Goal: Task Accomplishment & Management: Manage account settings

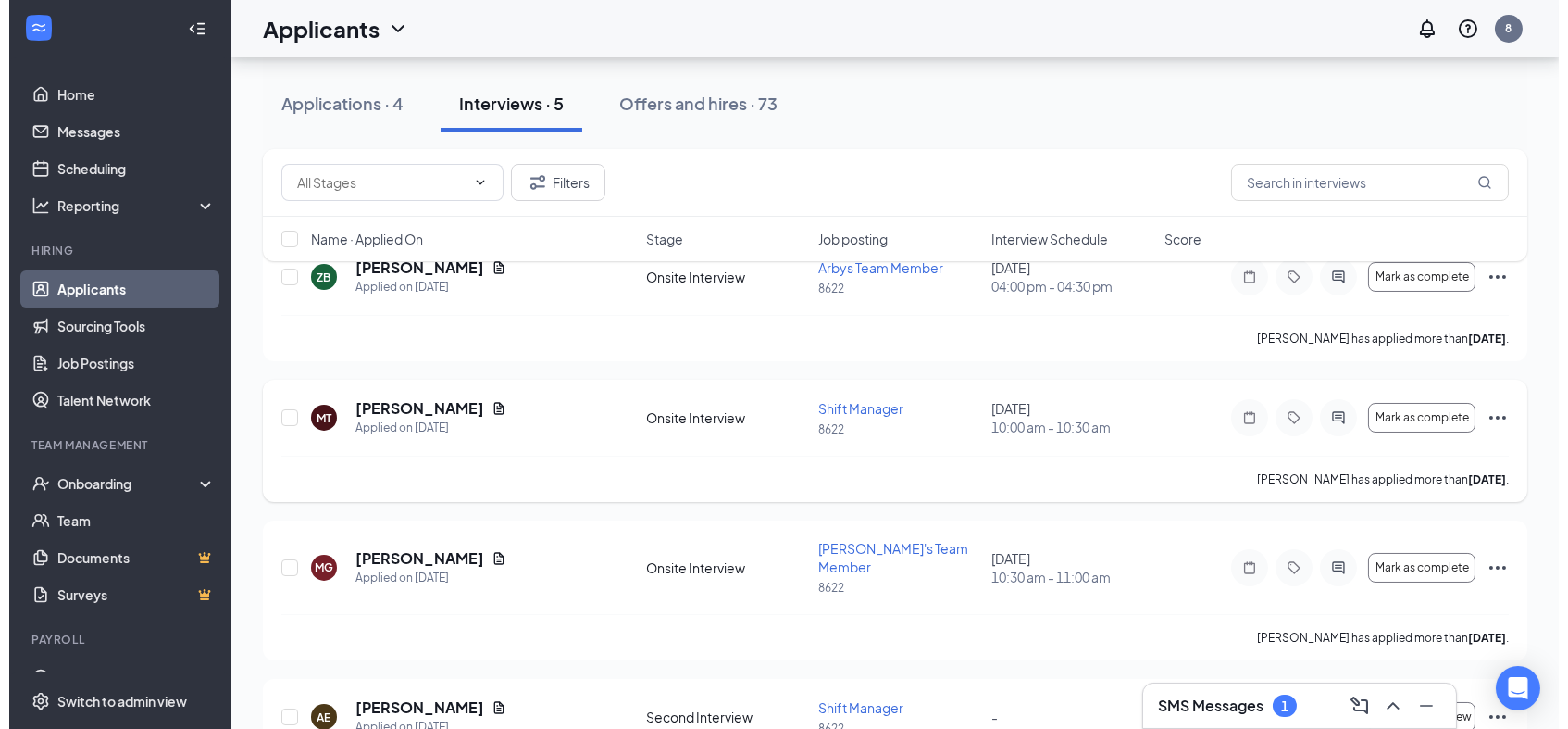
scroll to position [123, 0]
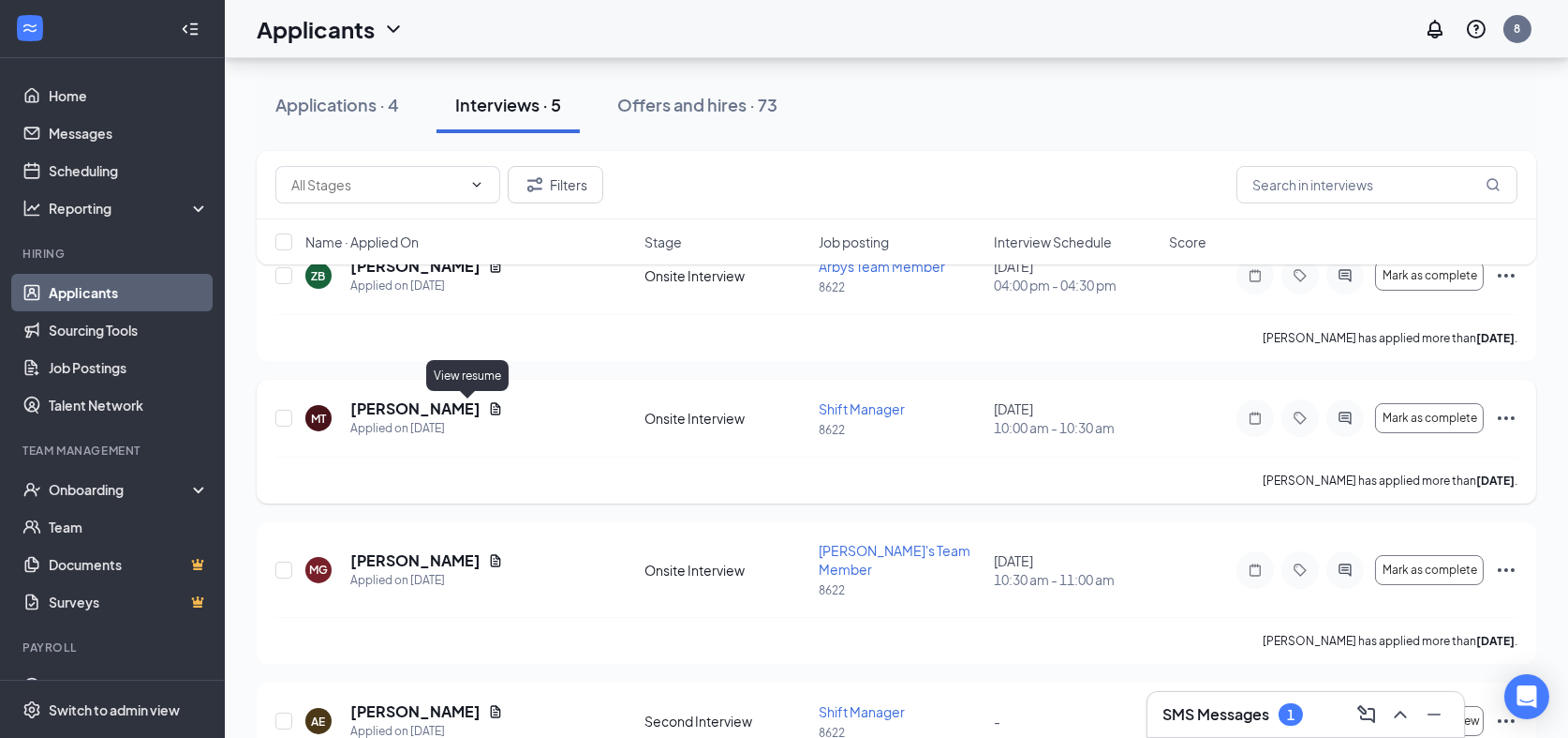
click at [488, 411] on icon "Document" at bounding box center [495, 408] width 15 height 15
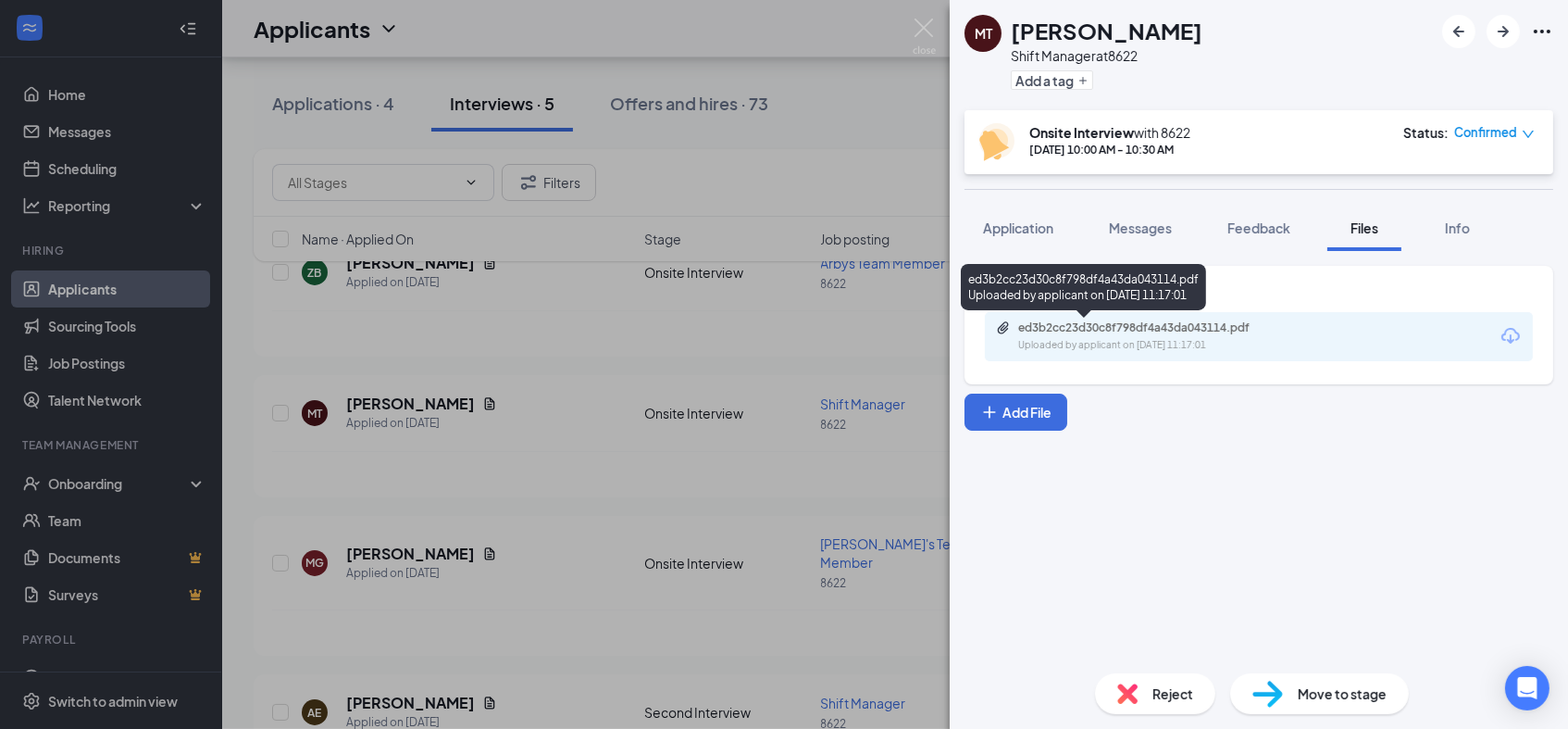
click at [1094, 306] on div "ed3b2cc23d30c8f798df4a43da043114.pdf Uploaded by applicant on [DATE] 11:17:01" at bounding box center [1083, 287] width 246 height 46
click at [1094, 331] on div "ed3b2cc23d30c8f798df4a43da043114.pdf" at bounding box center [1147, 327] width 259 height 14
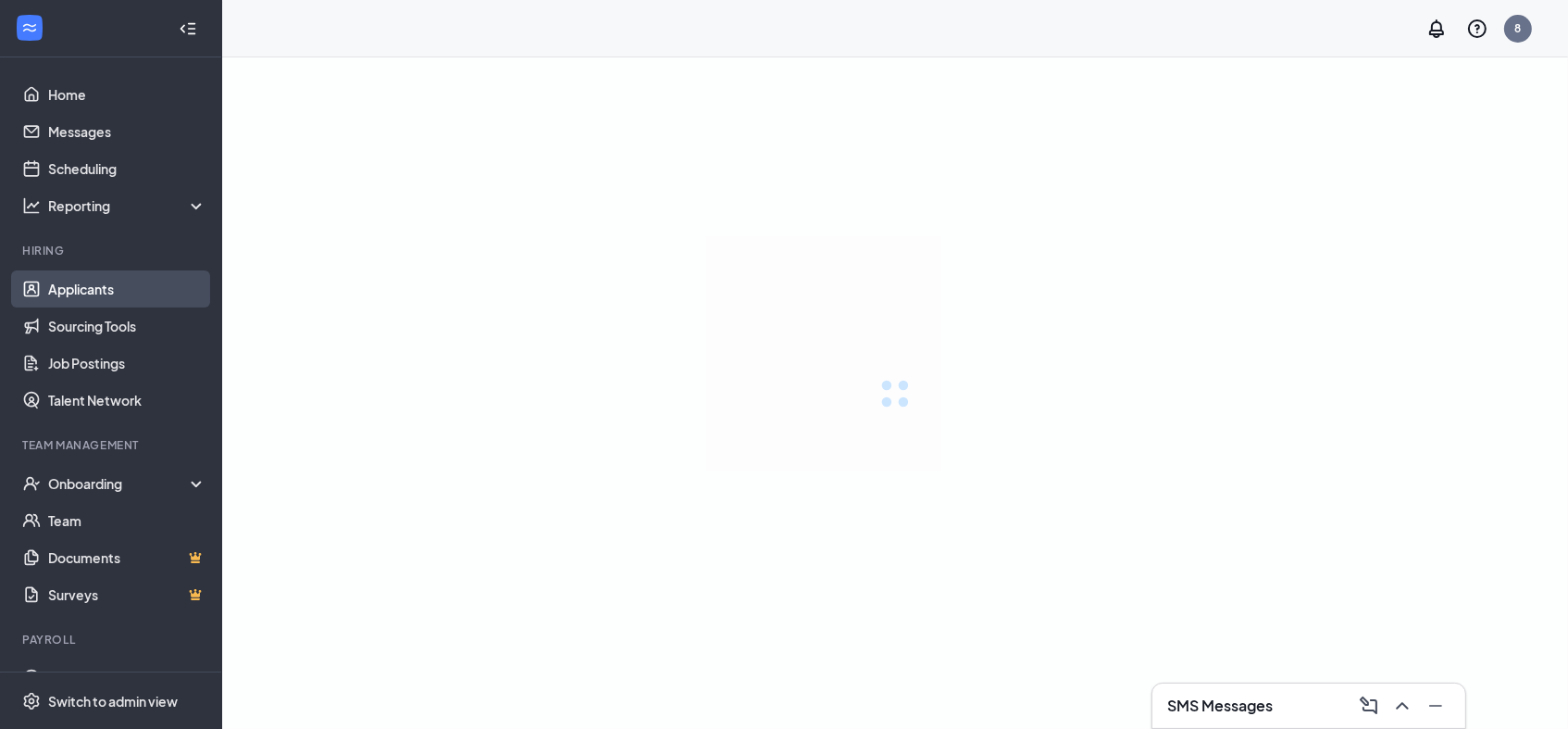
click at [109, 292] on link "Applicants" at bounding box center [127, 289] width 159 height 37
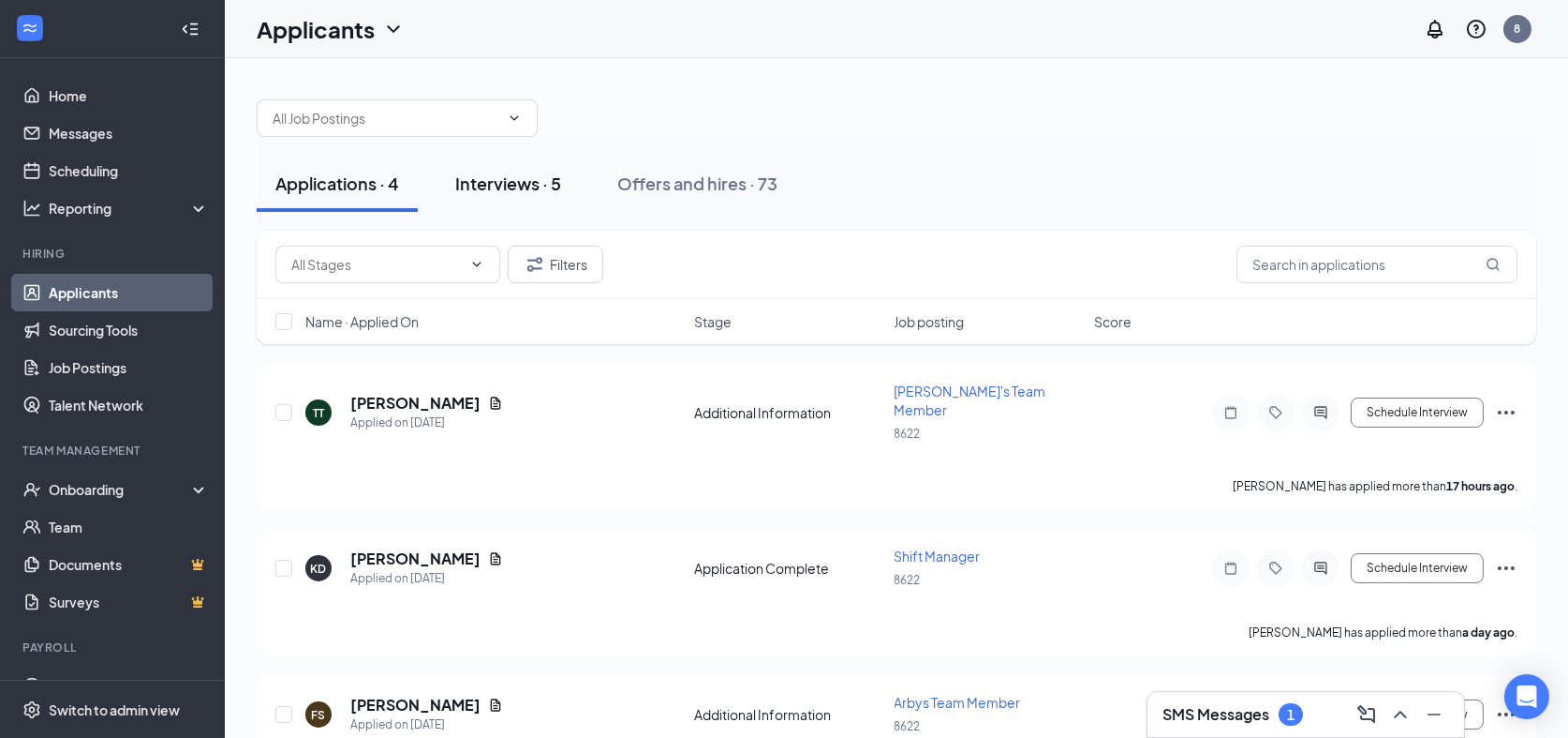
click at [519, 179] on div "Interviews · 5" at bounding box center [507, 183] width 106 height 23
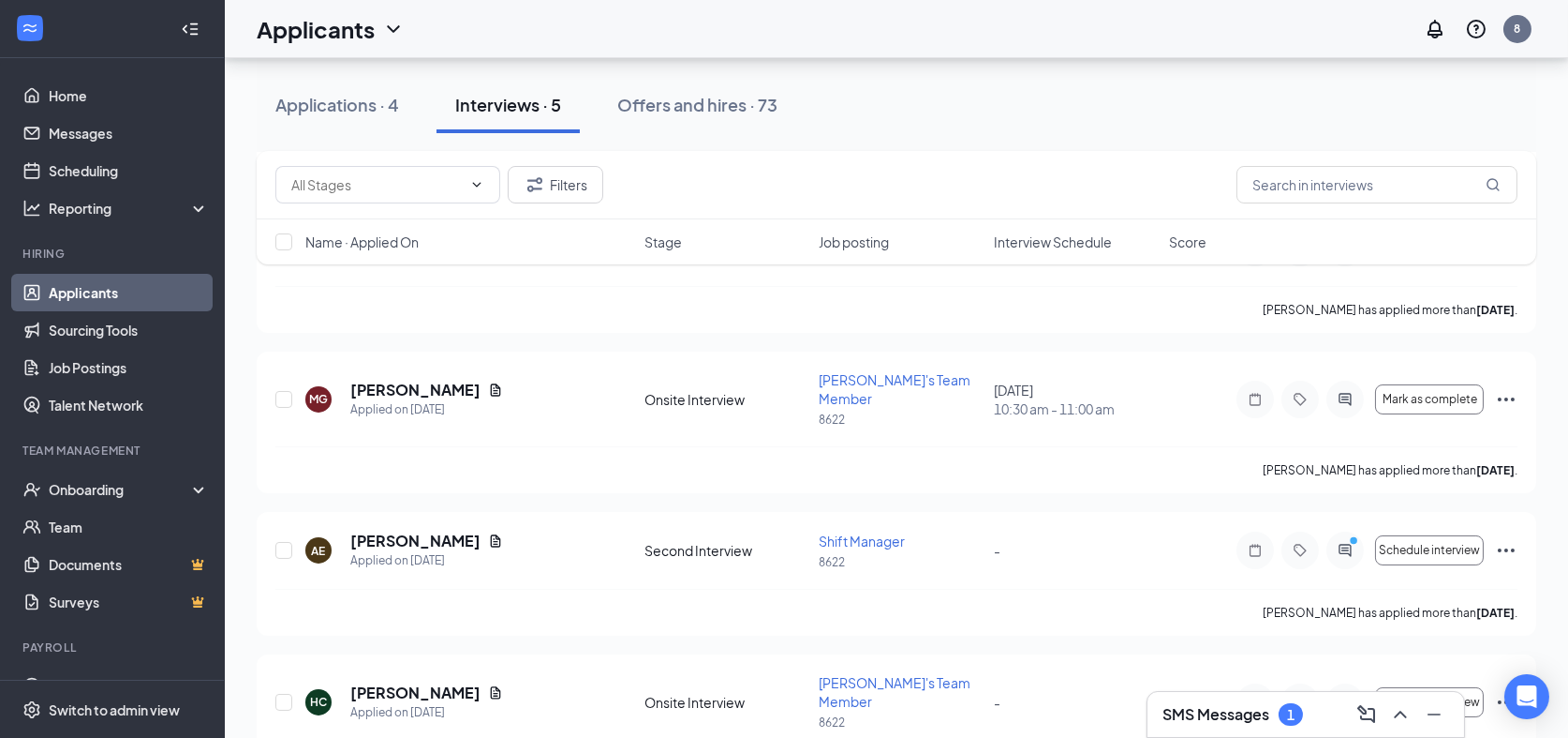
scroll to position [339, 0]
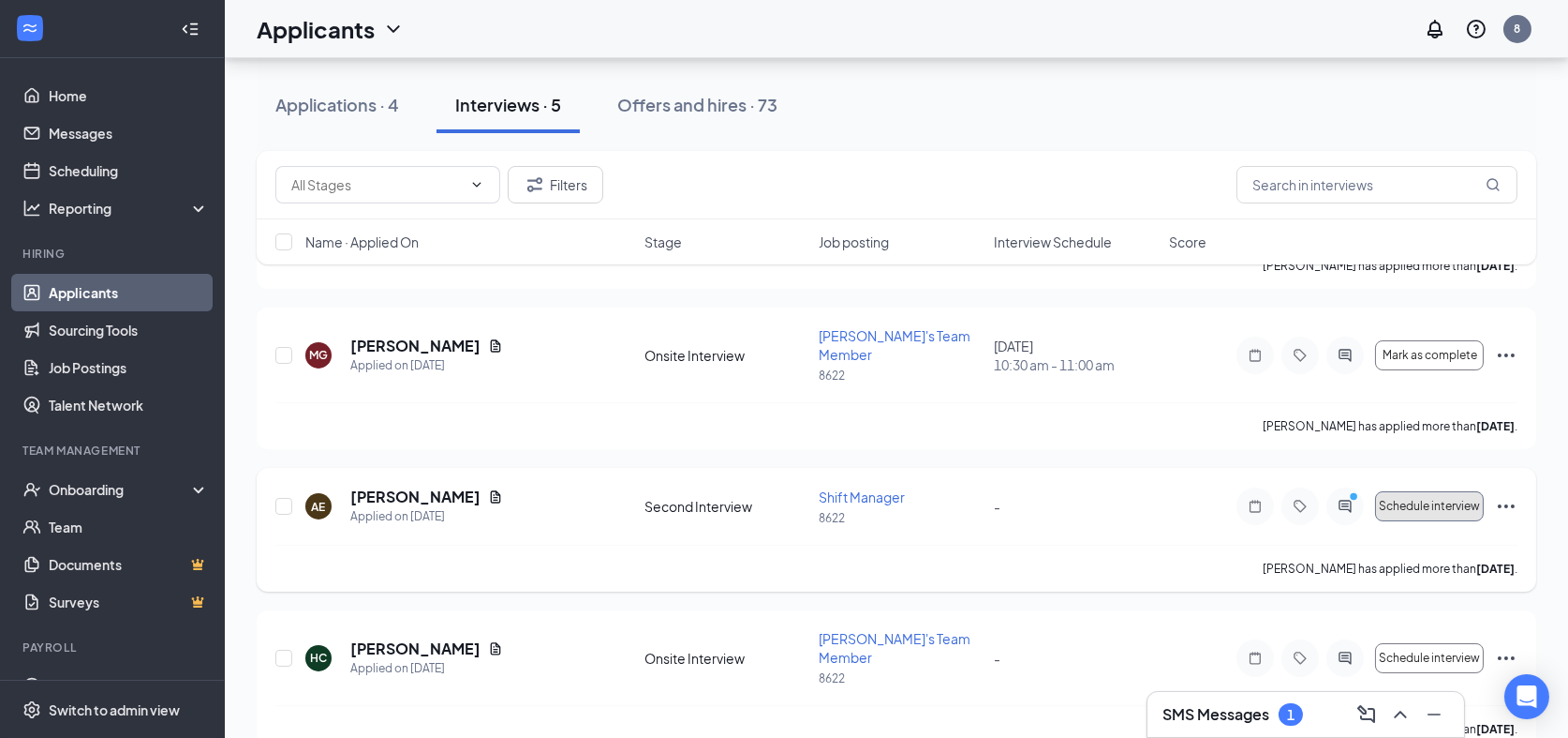
click at [1379, 500] on span "Schedule interview" at bounding box center [1430, 507] width 102 height 14
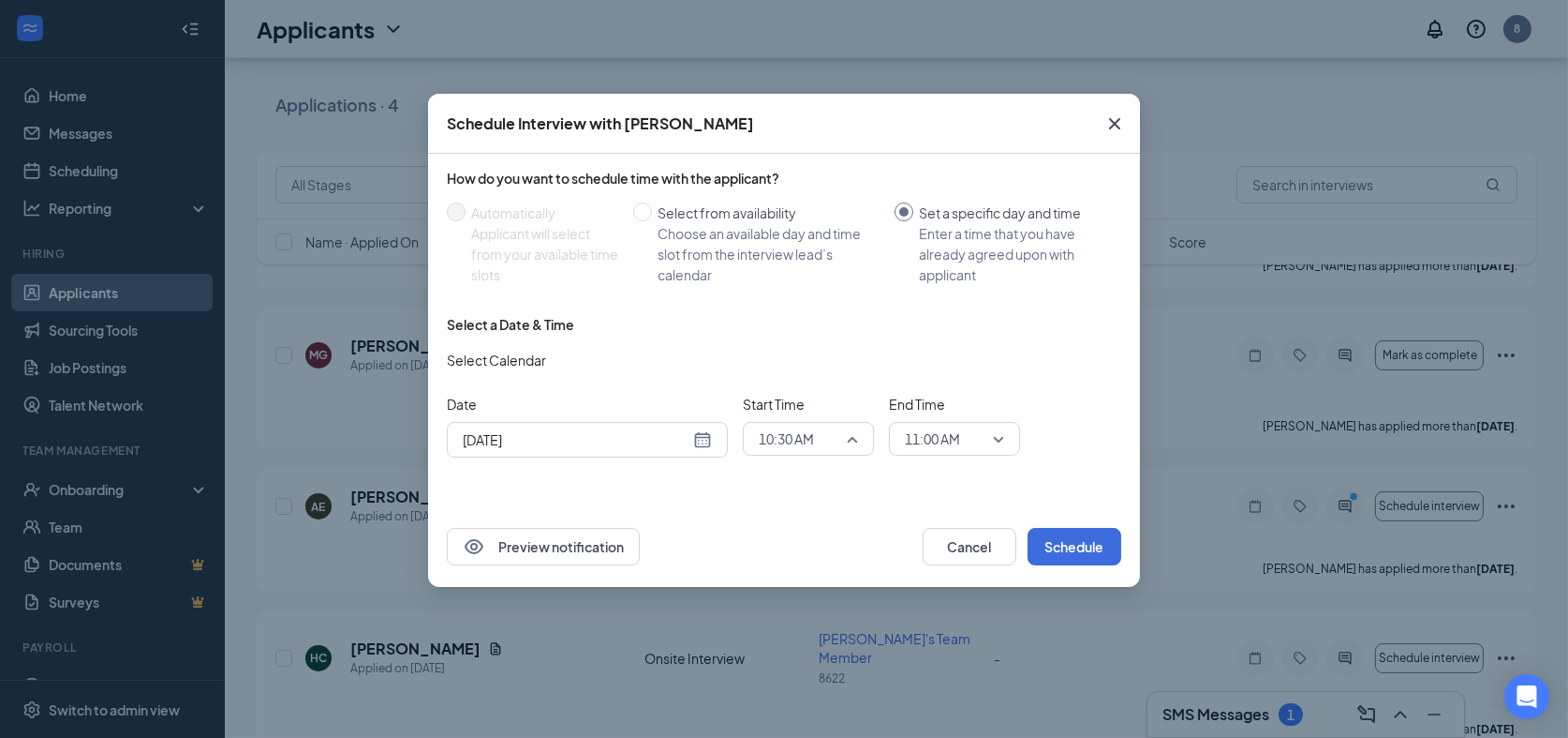
click at [860, 455] on div "10:30 AM" at bounding box center [809, 439] width 132 height 34
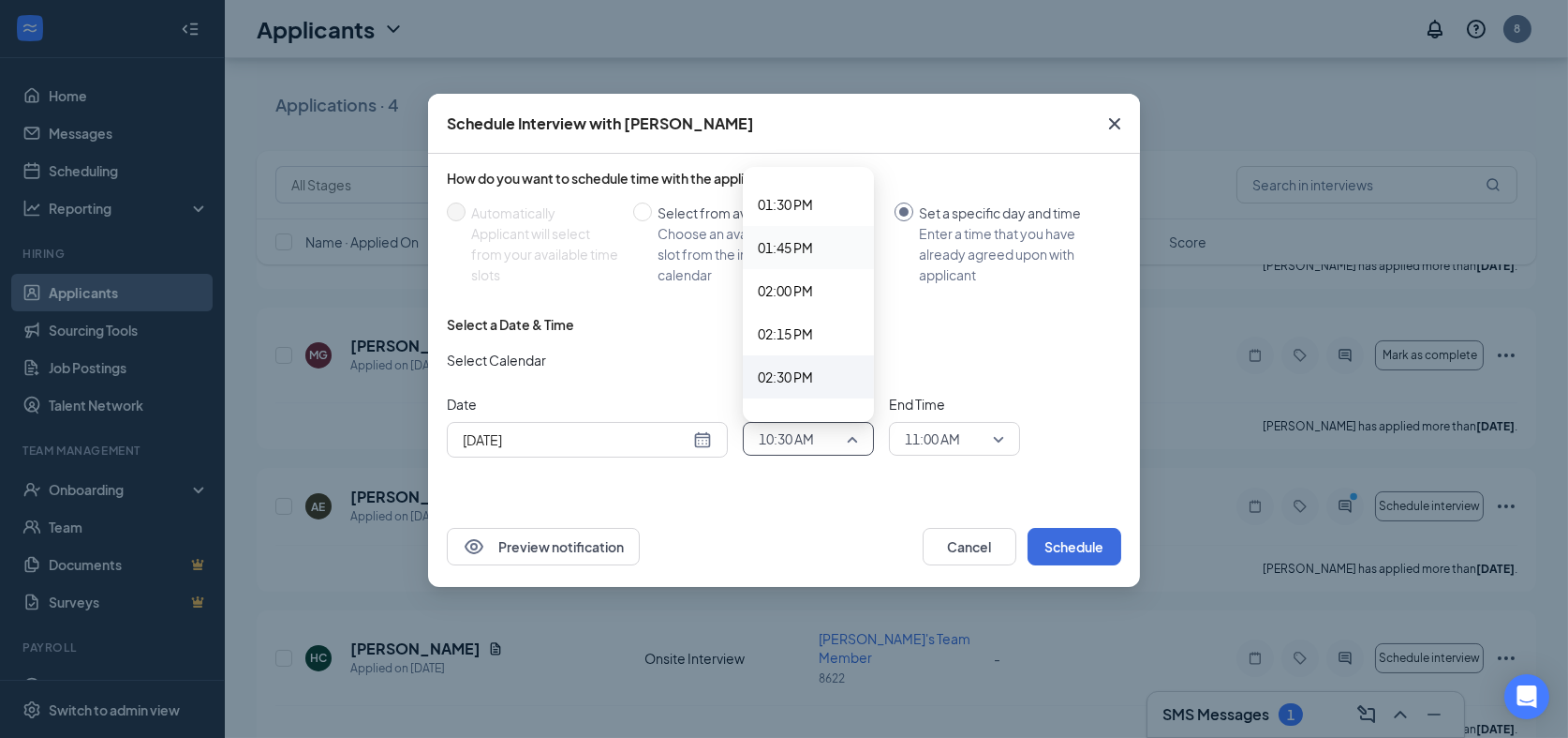
scroll to position [2365, 0]
click at [702, 450] on div "Sep 16, 2025" at bounding box center [587, 439] width 249 height 20
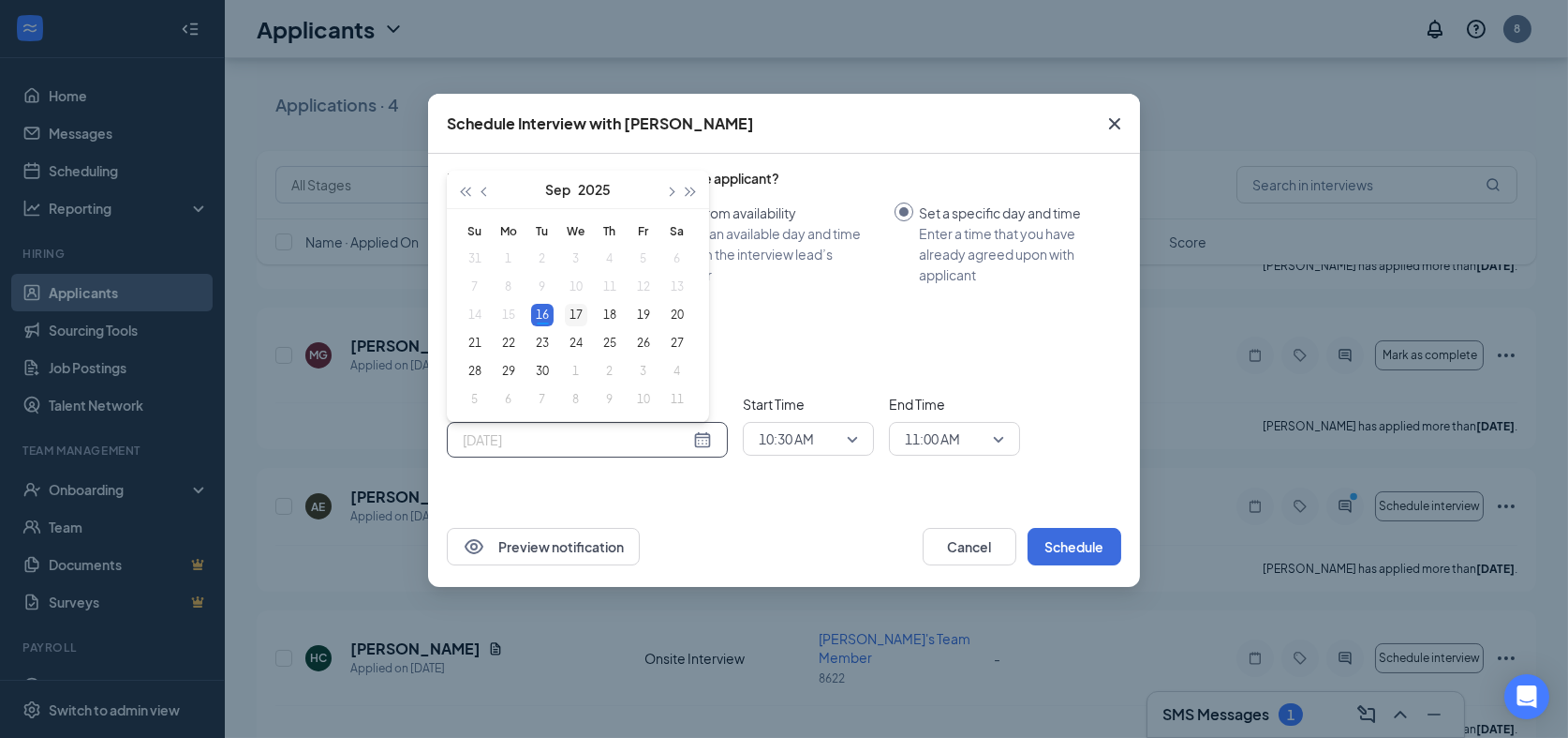
type input "Sep 17, 2025"
click at [574, 326] on div "17" at bounding box center [576, 315] width 22 height 22
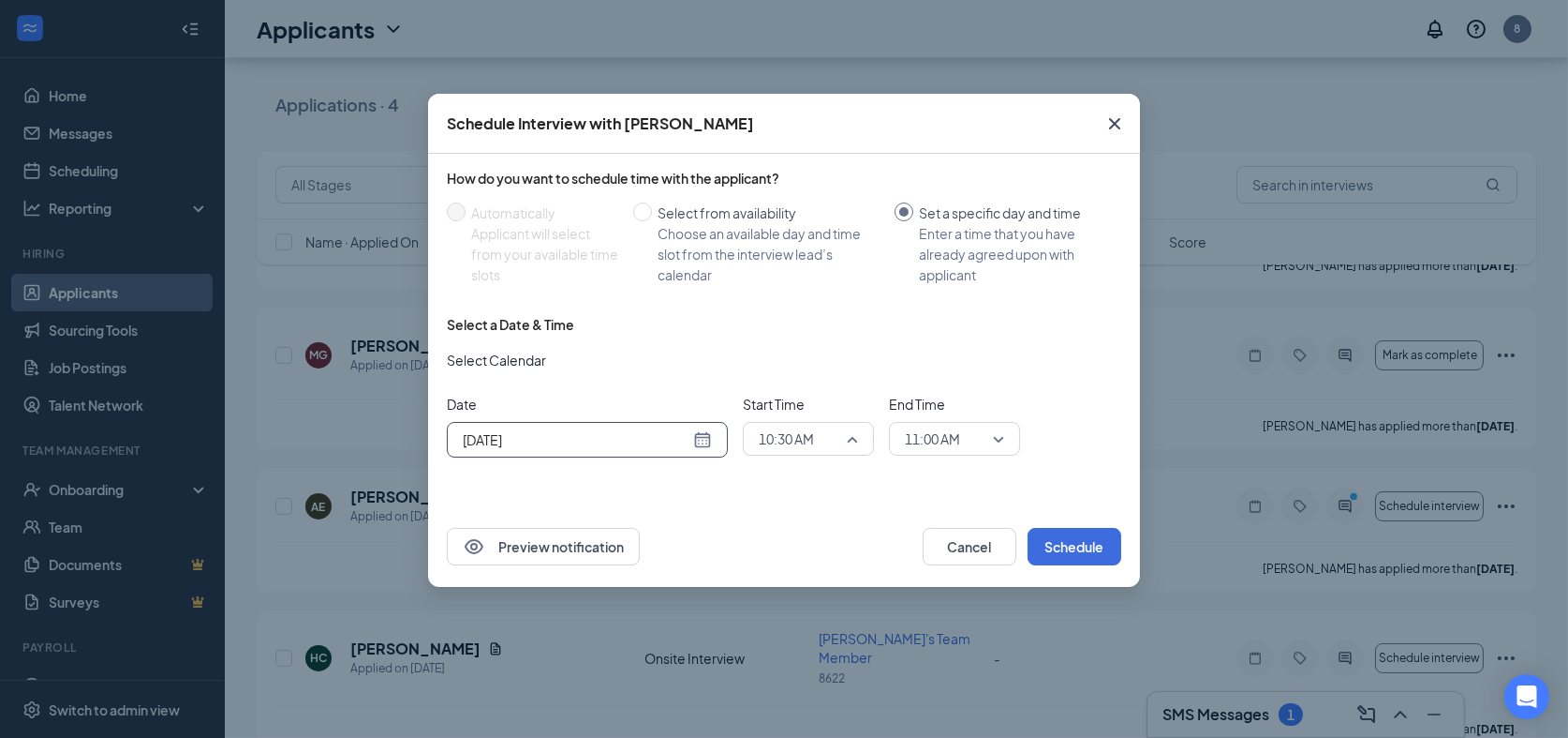
click at [848, 453] on span "10:30 AM" at bounding box center [808, 438] width 100 height 28
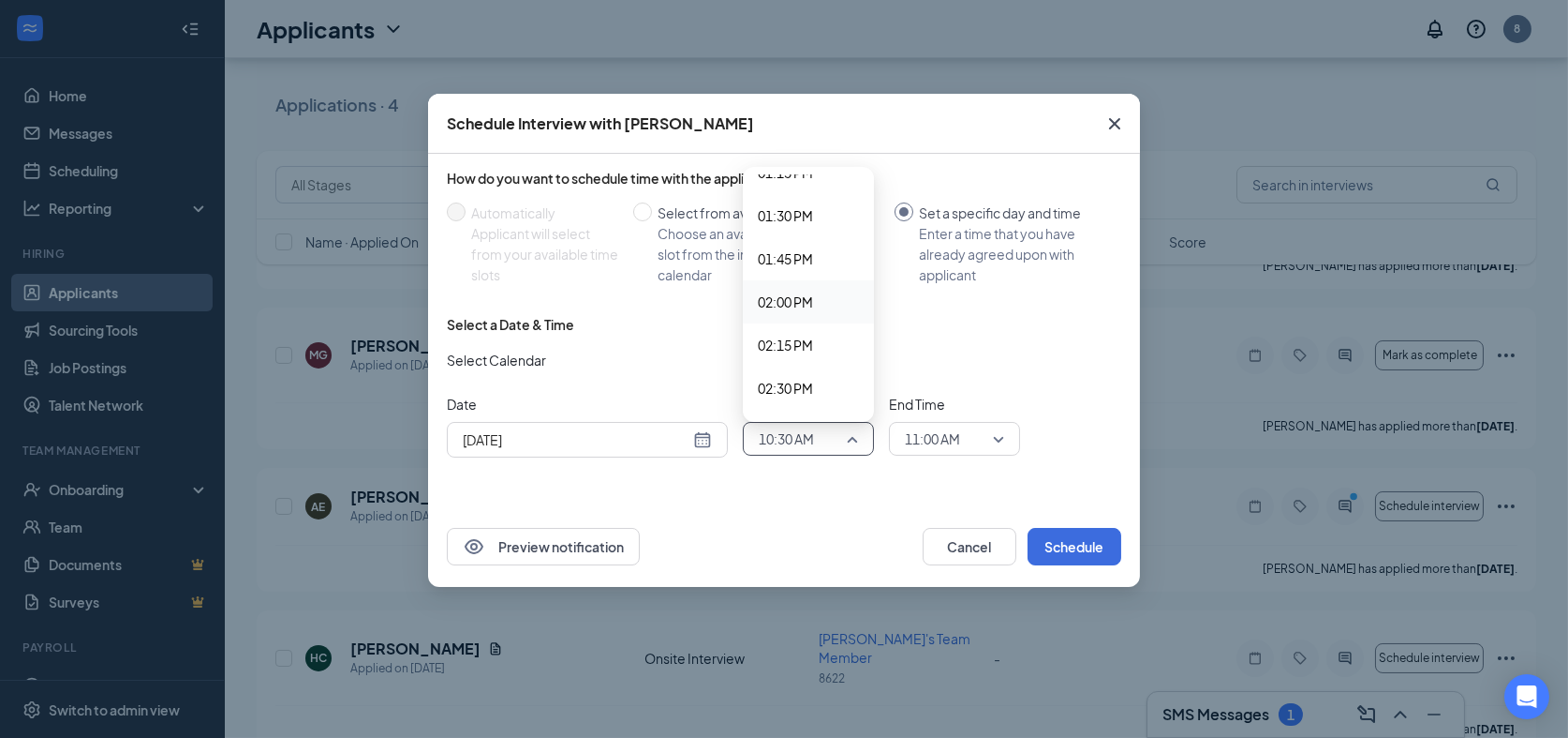
click at [828, 312] on span "02:00 PM" at bounding box center [808, 301] width 102 height 20
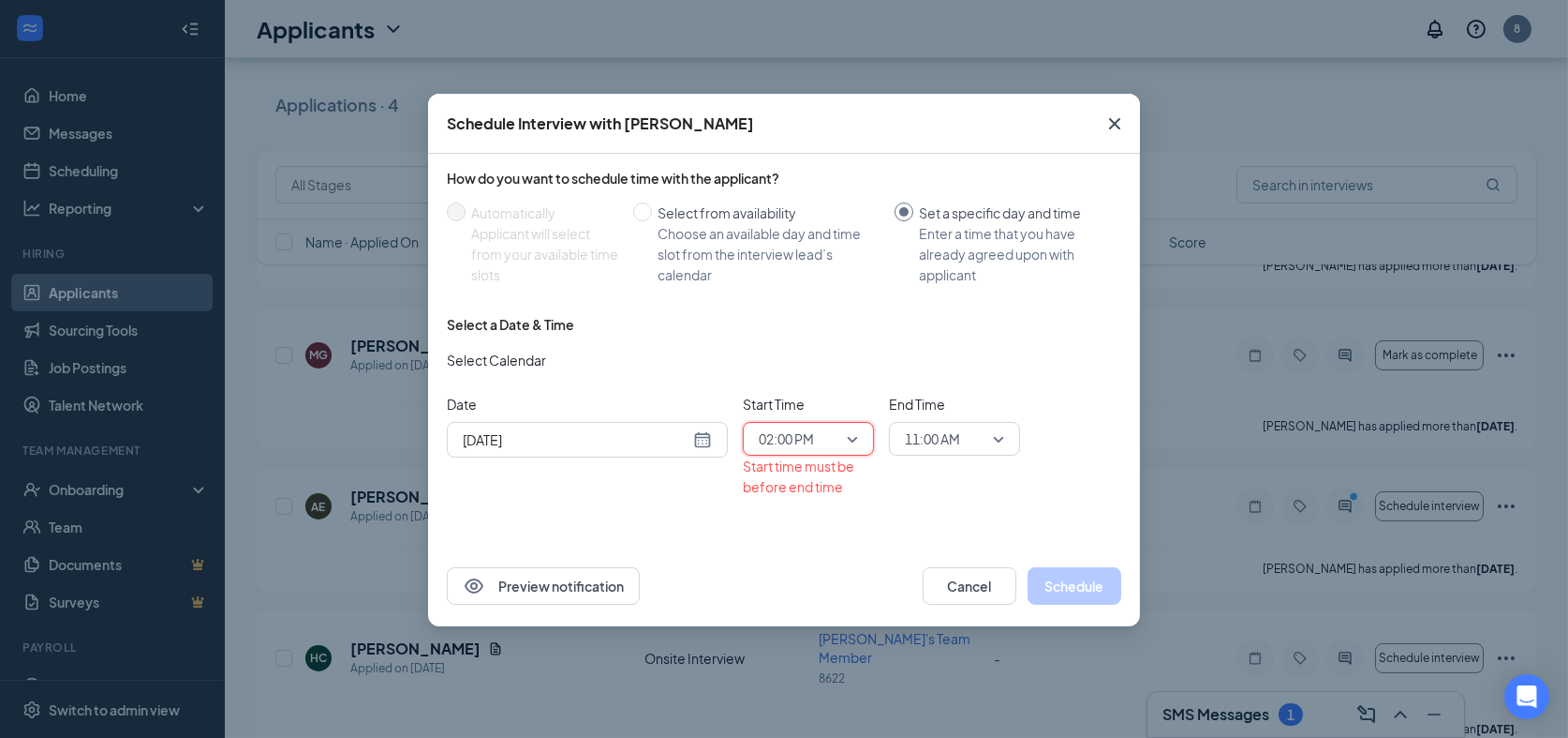
click at [1008, 455] on div "11:00 AM" at bounding box center [955, 439] width 132 height 34
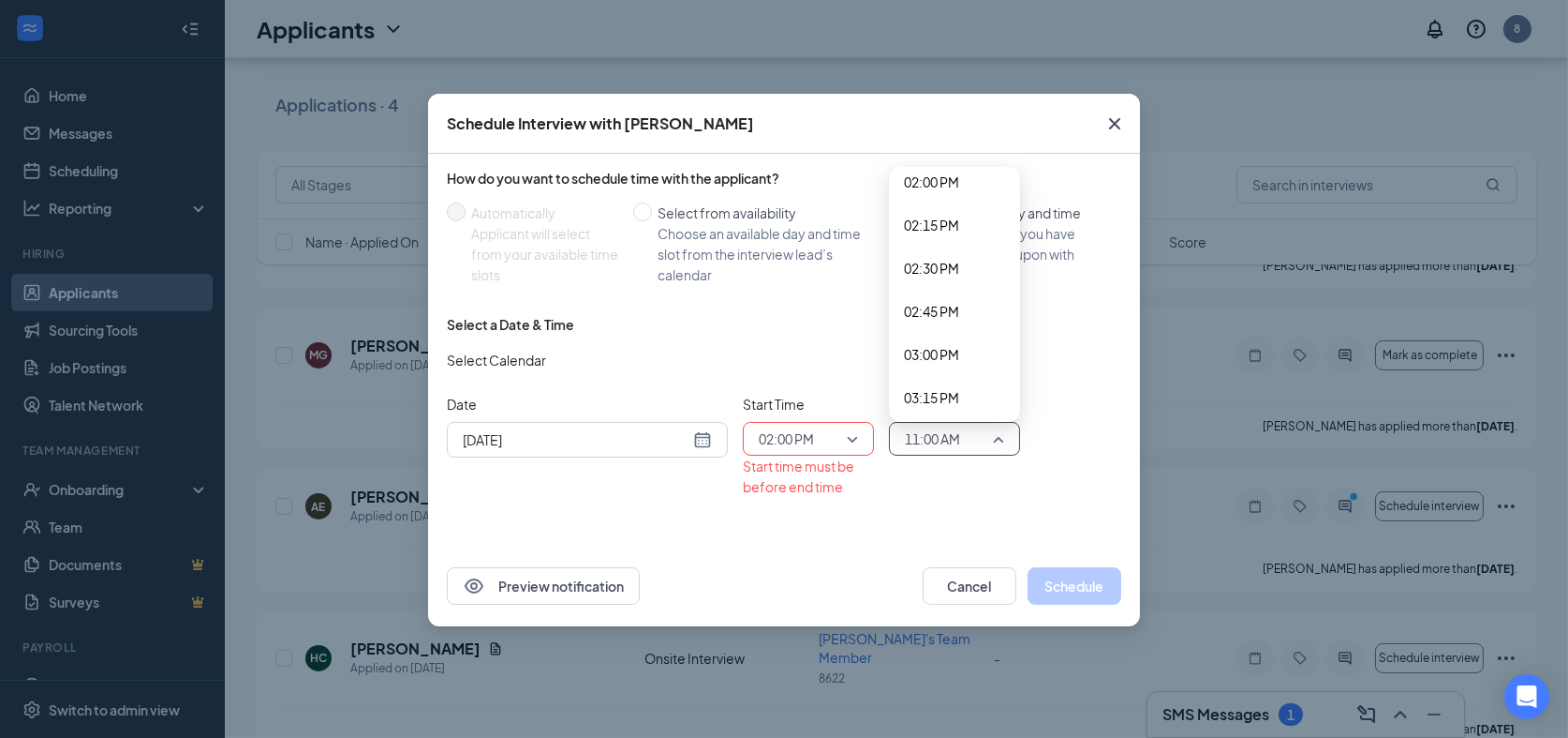
scroll to position [2326, 0]
click at [940, 296] on span "02:00 PM" at bounding box center [931, 286] width 55 height 20
click at [1000, 453] on span "02:00 PM" at bounding box center [954, 438] width 100 height 28
click at [959, 339] on span "02:15 PM" at bounding box center [931, 328] width 55 height 20
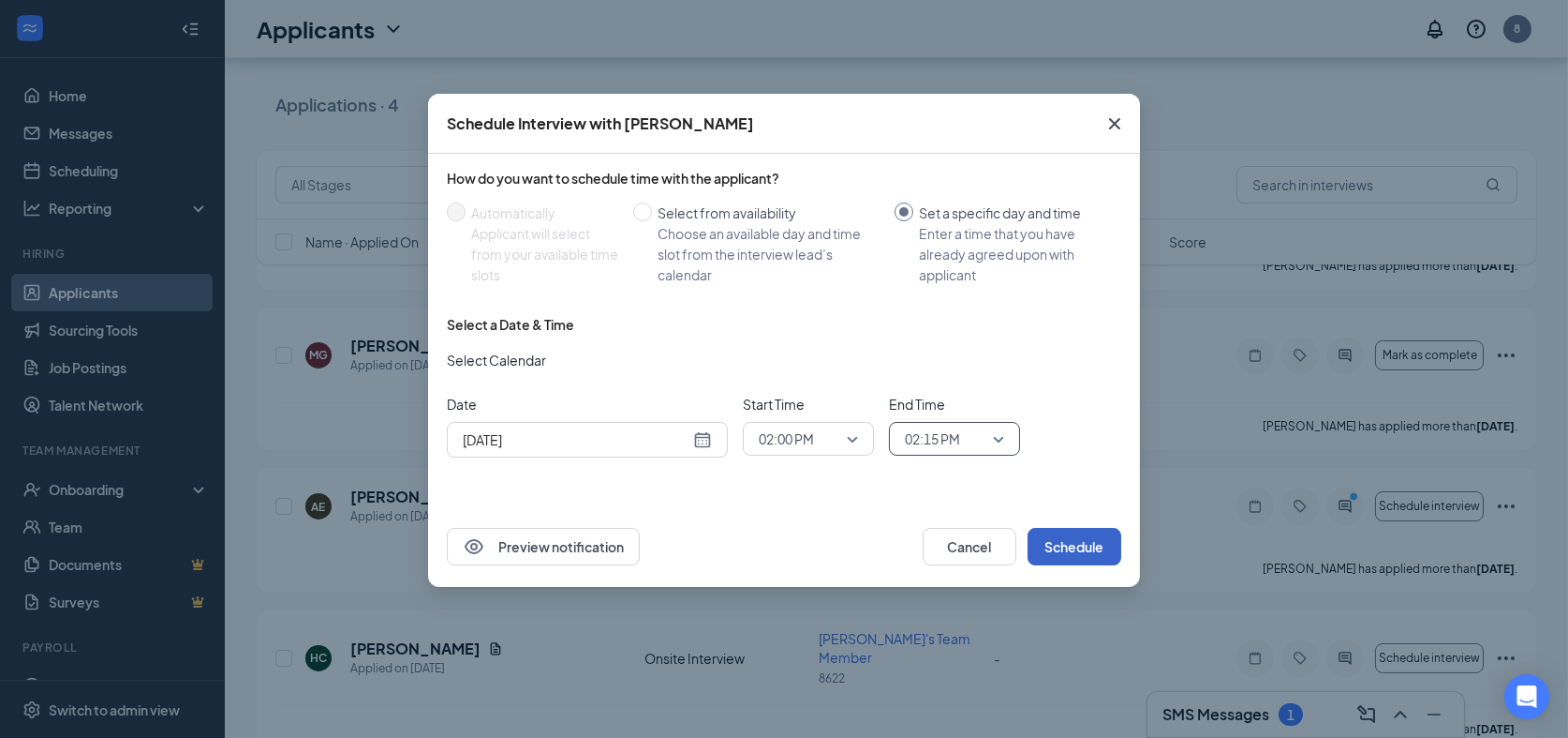
click at [1084, 566] on button "Schedule" at bounding box center [1074, 546] width 94 height 38
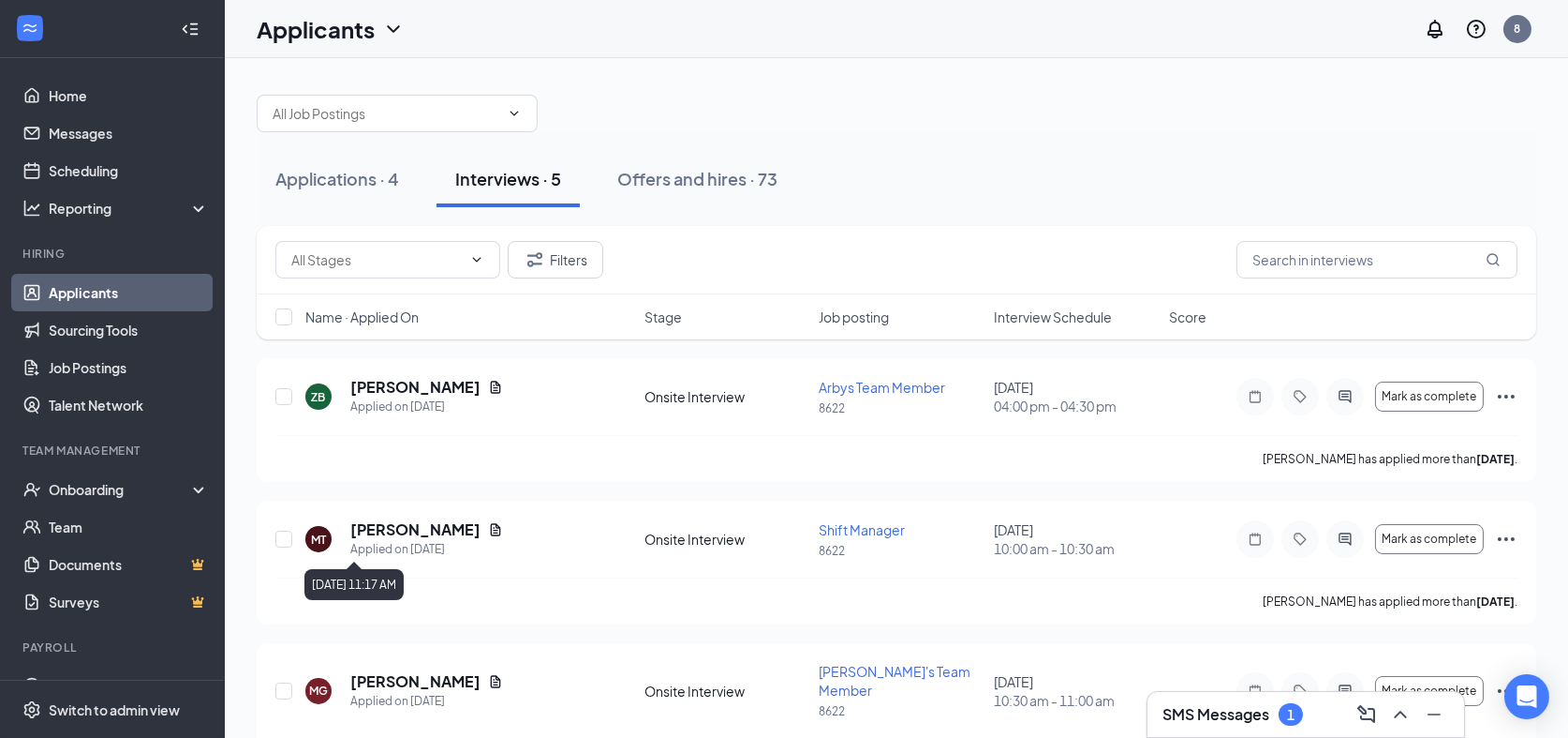
scroll to position [0, 0]
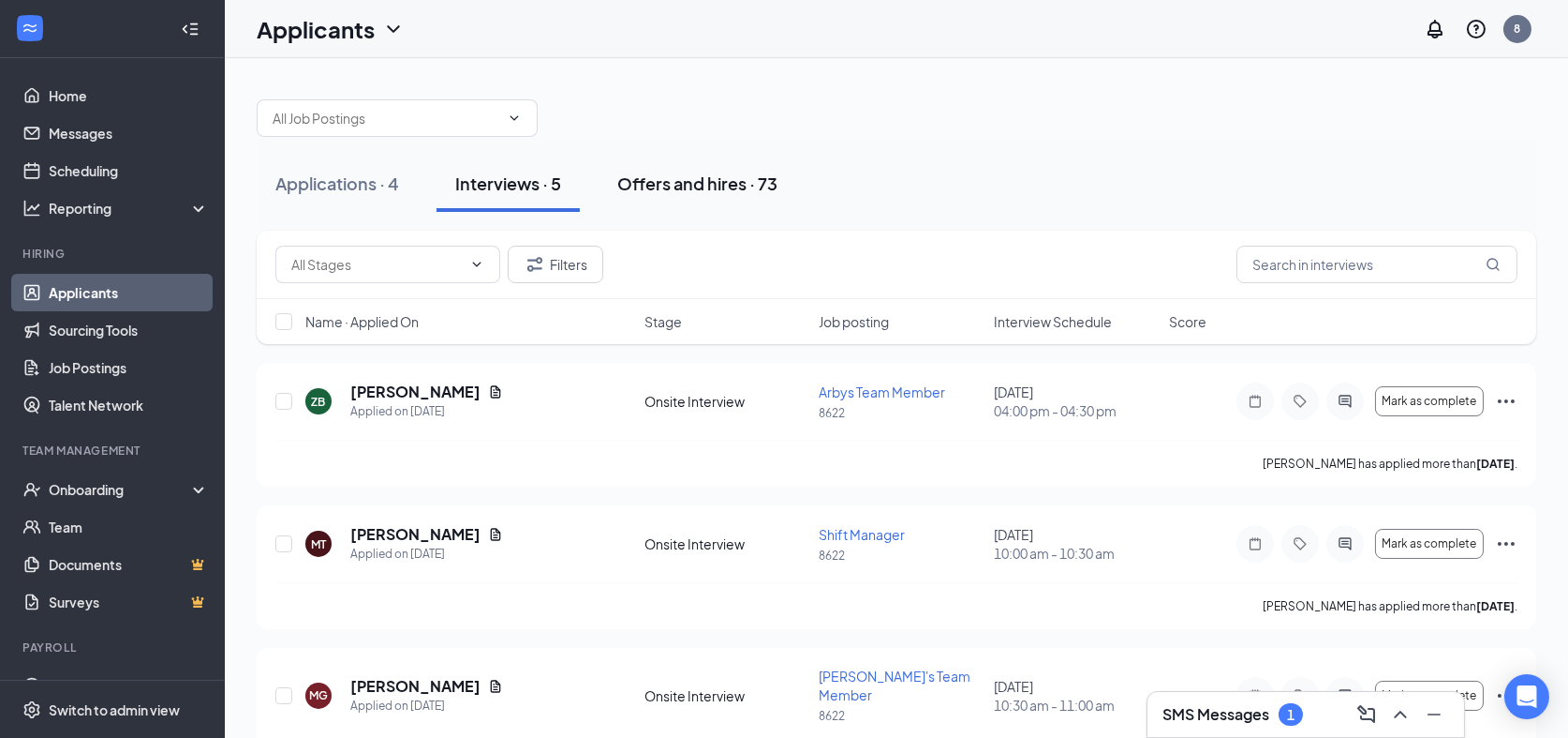
click at [713, 188] on div "Offers and hires · 73" at bounding box center [698, 183] width 161 height 23
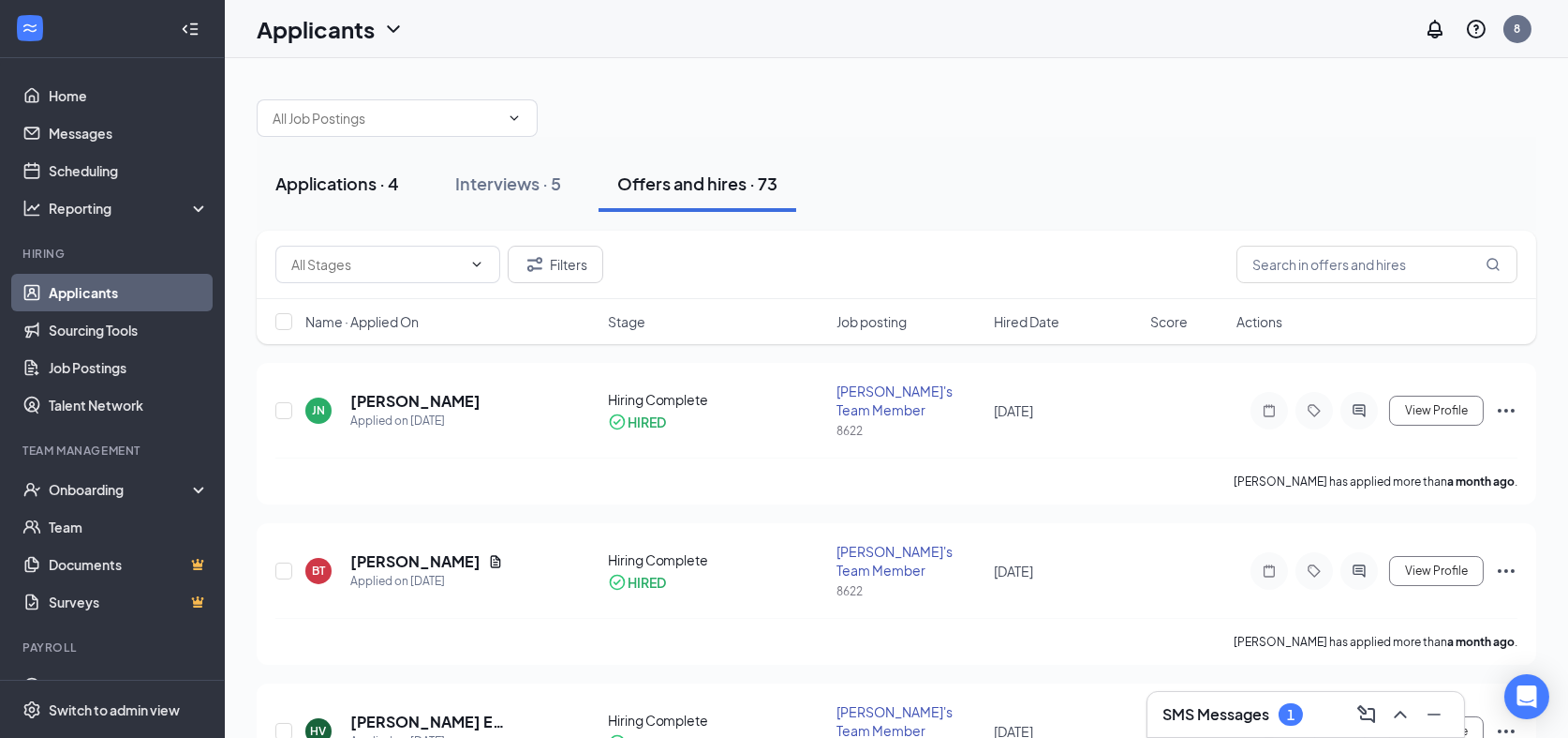
click at [376, 183] on div "Applications · 4" at bounding box center [338, 183] width 124 height 23
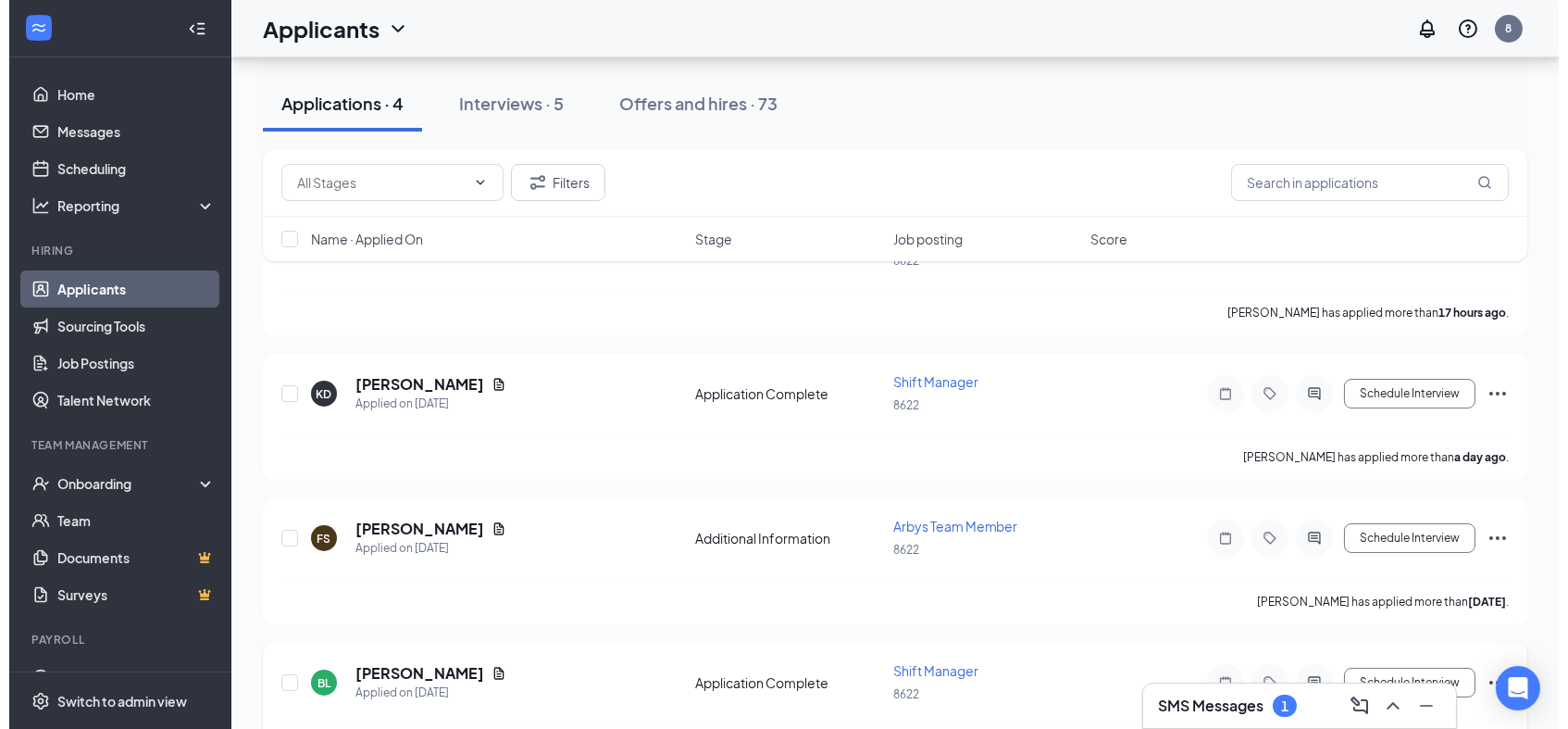
scroll to position [203, 0]
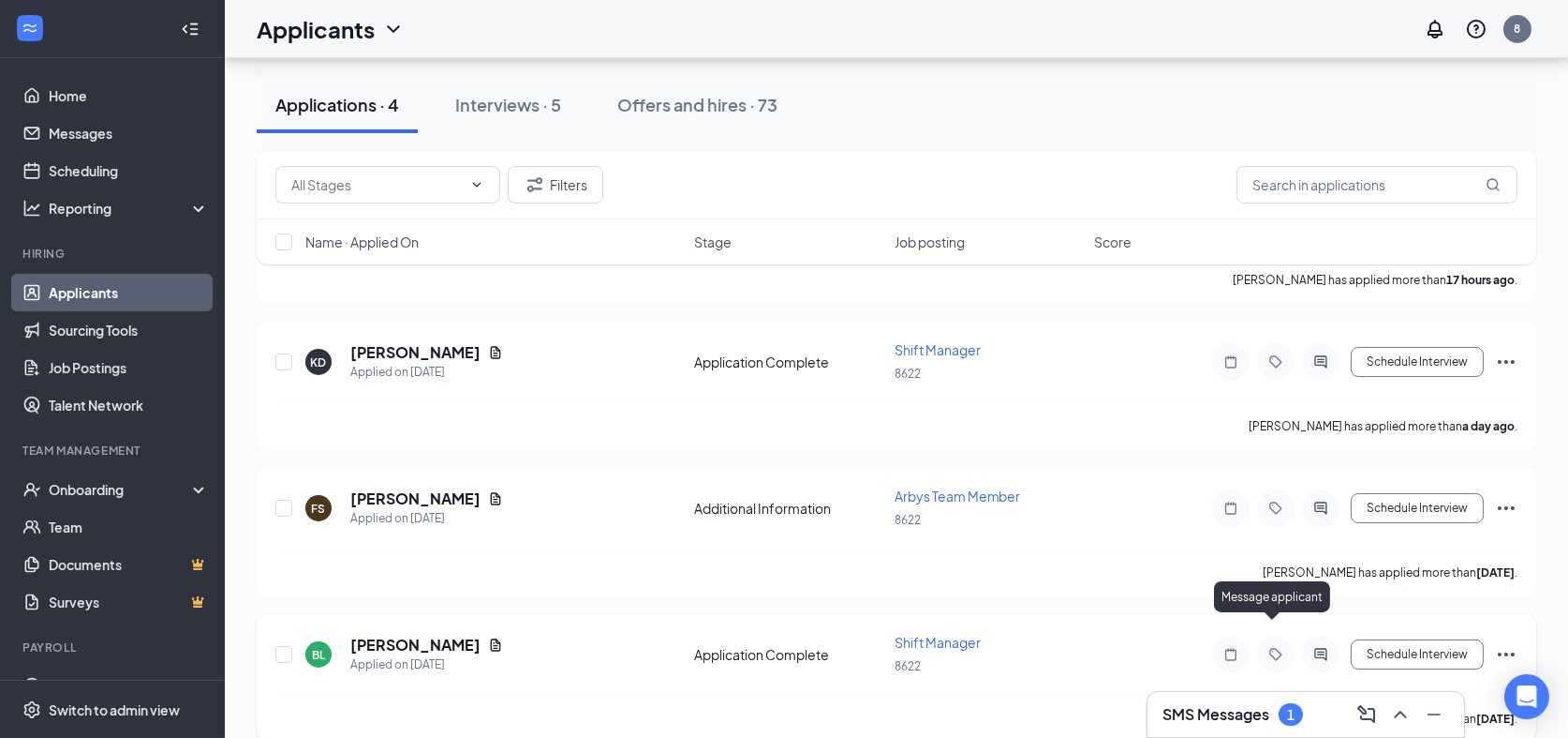
click at [1314, 649] on icon "ActiveChat" at bounding box center [1320, 655] width 13 height 13
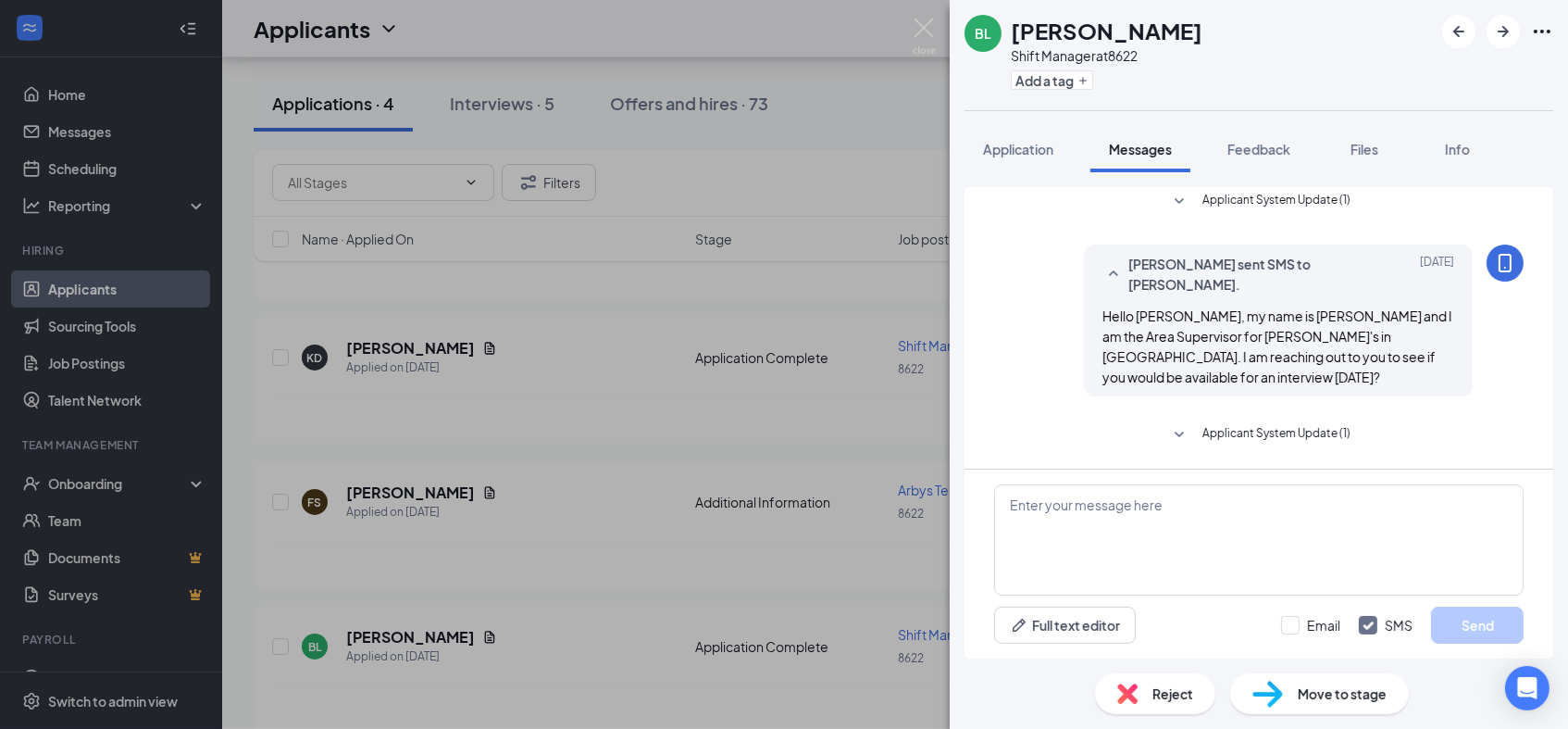
scroll to position [506, 0]
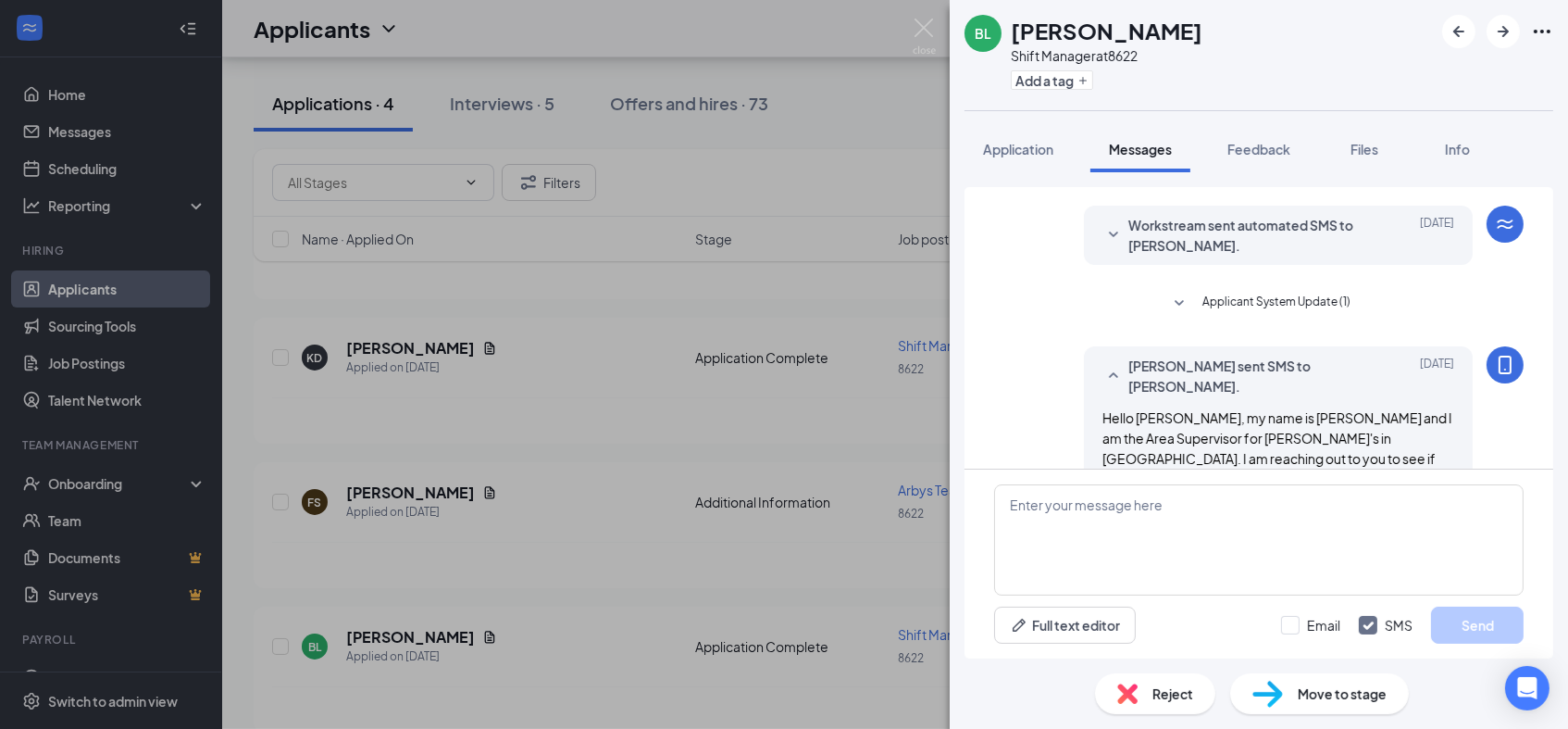
scroll to position [506, 0]
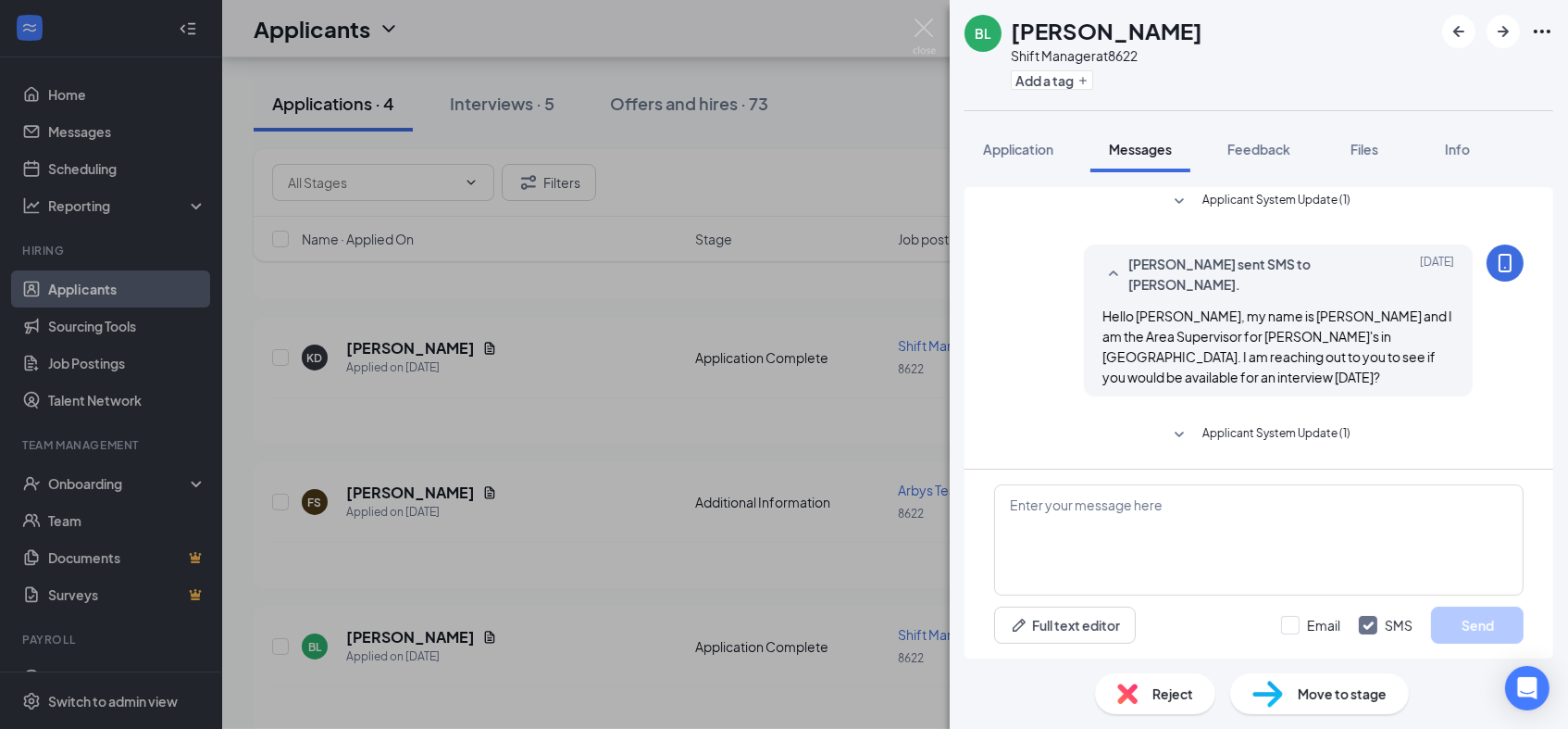
click at [1168, 434] on icon "SmallChevronDown" at bounding box center [1179, 434] width 22 height 22
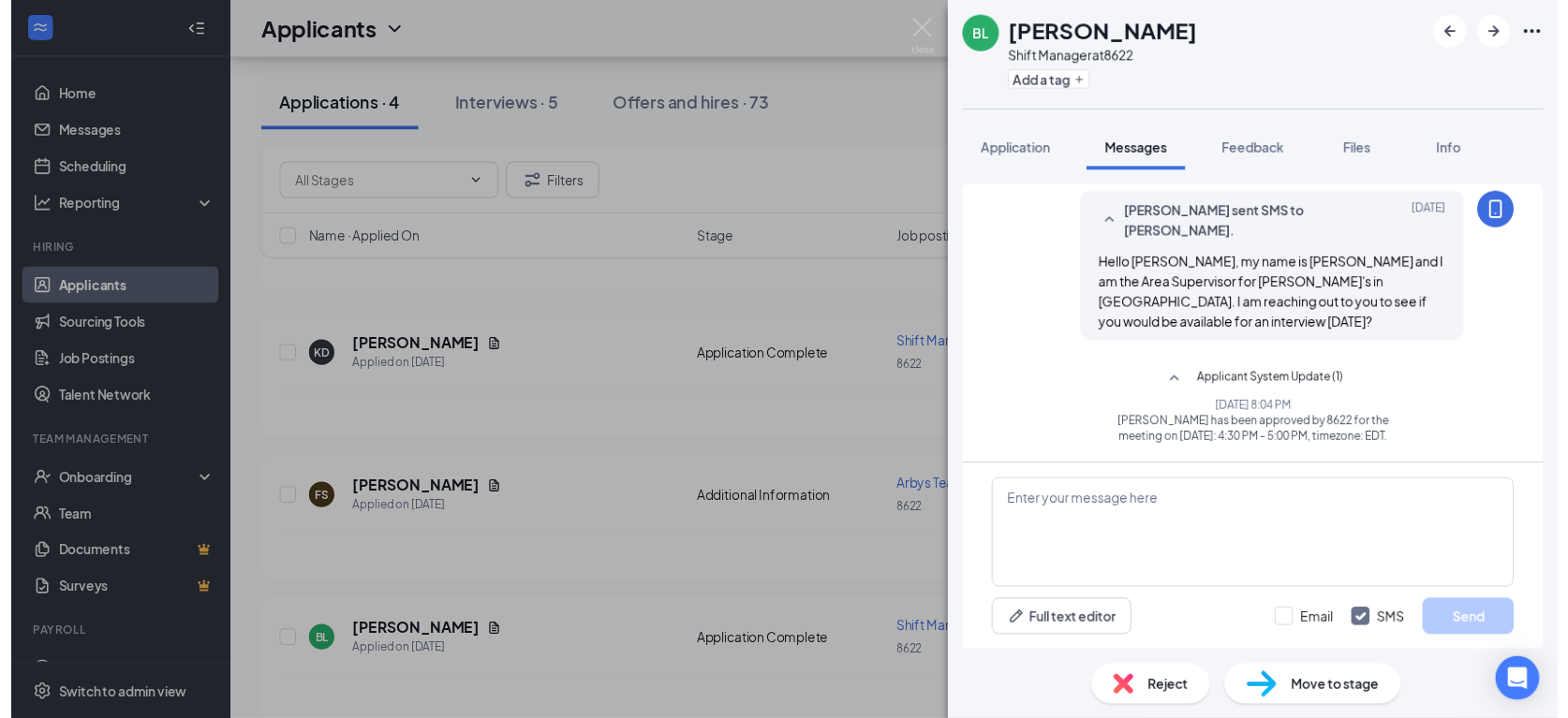
scroll to position [580, 0]
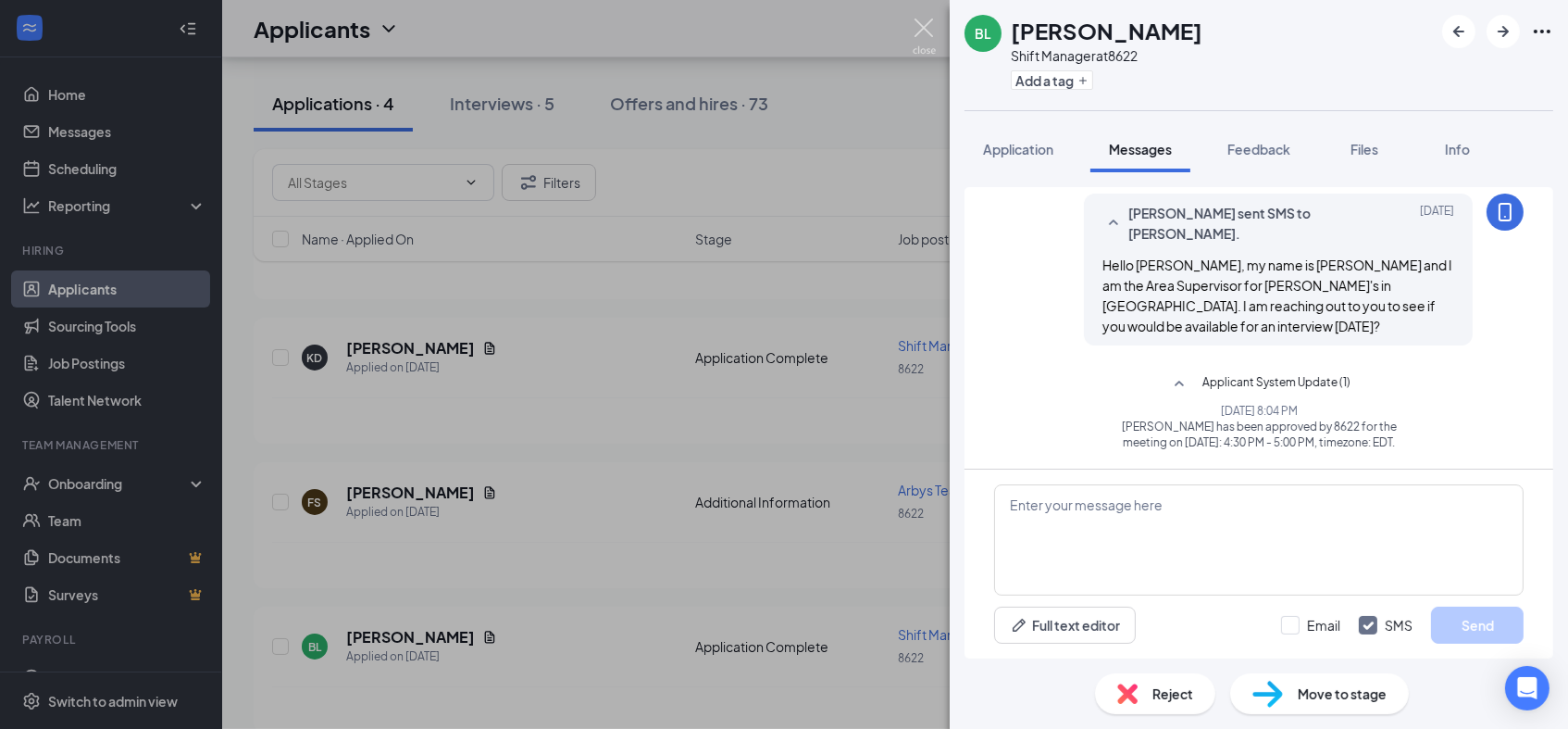
click at [912, 32] on img at bounding box center [924, 36] width 23 height 36
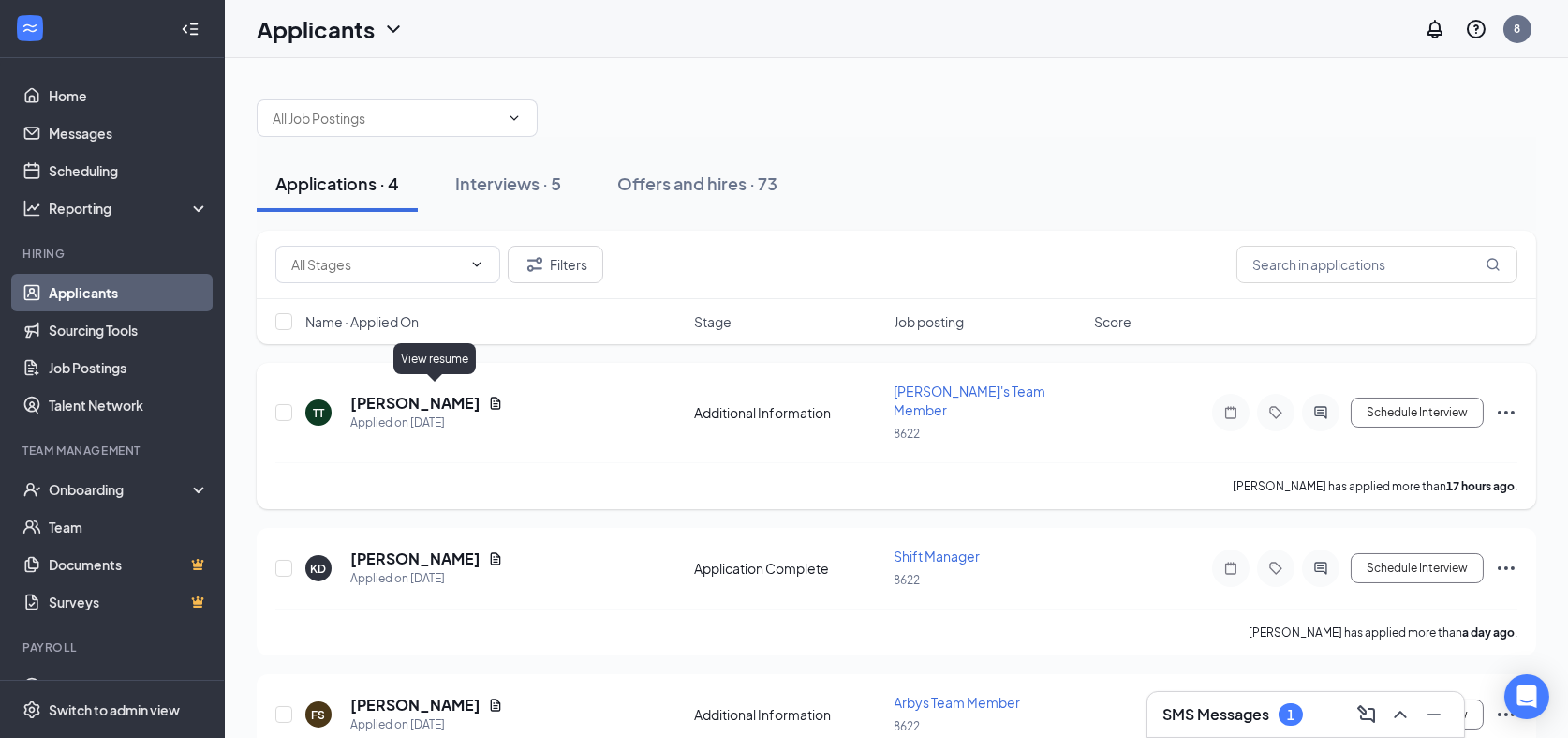
click at [491, 396] on icon "Document" at bounding box center [496, 402] width 11 height 13
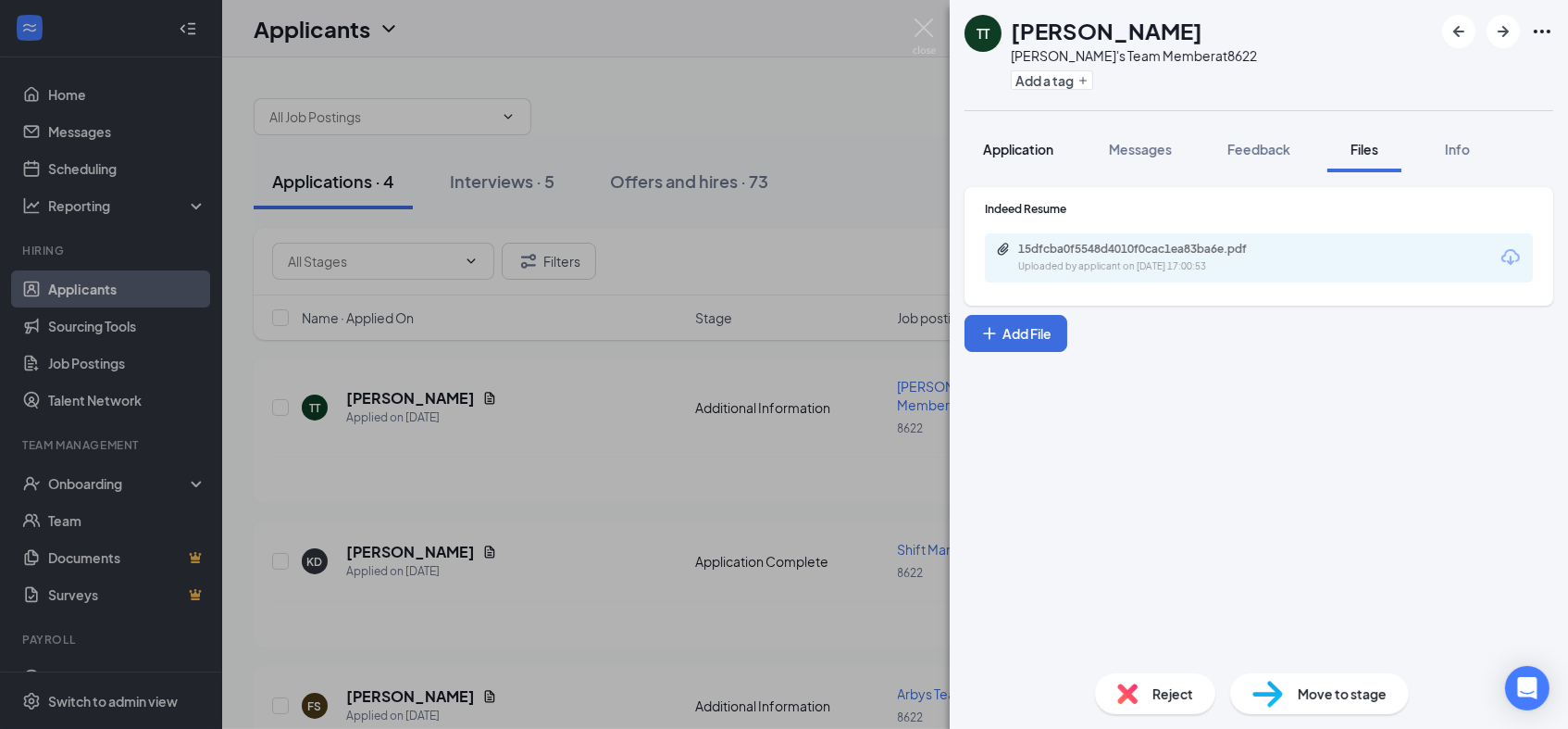
click at [1044, 155] on span "Application" at bounding box center [1018, 148] width 71 height 16
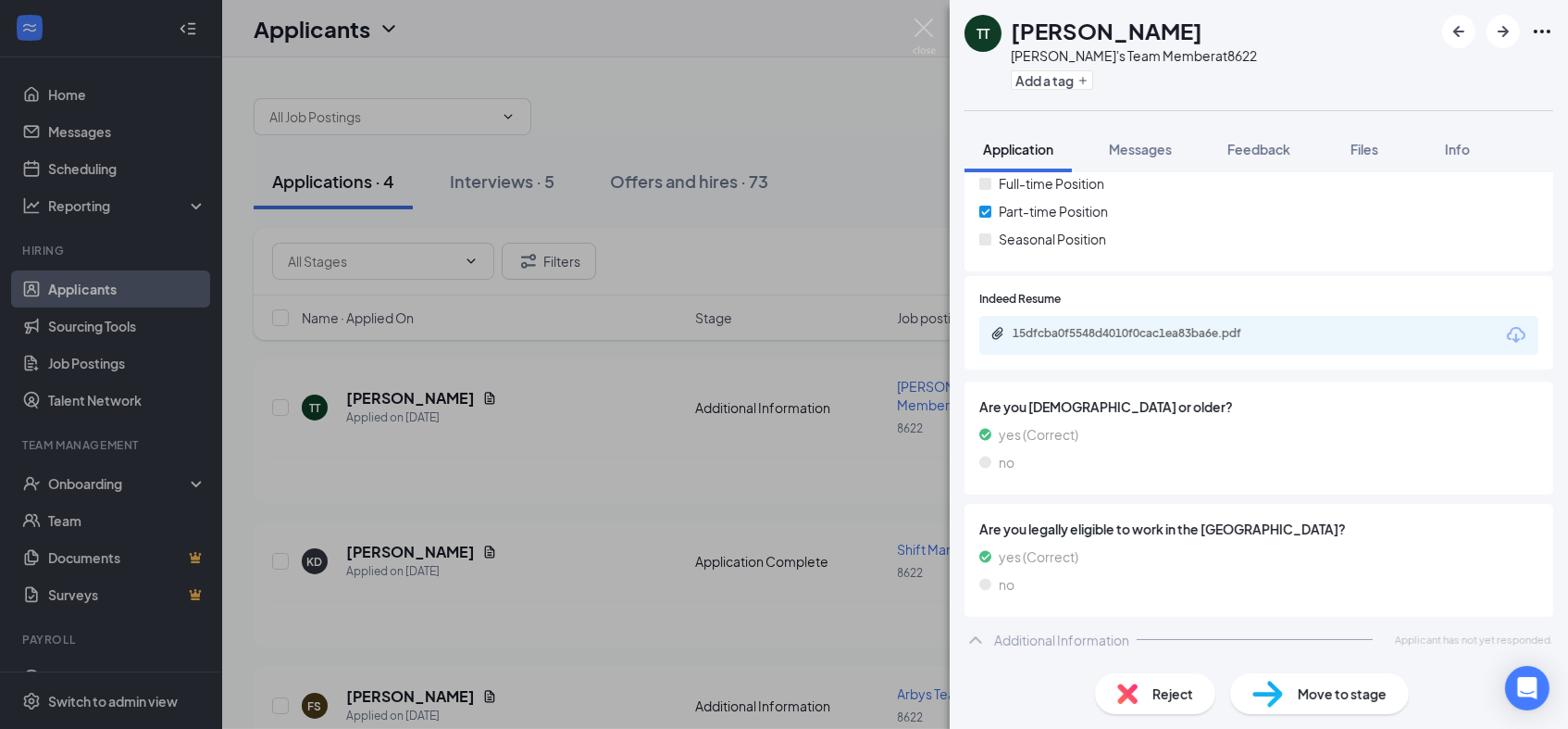
scroll to position [384, 0]
click at [1131, 325] on div "15dfcba0f5548d4010f0cac1ea83ba6e.pdf" at bounding box center [1258, 335] width 559 height 39
click at [1129, 326] on div "15dfcba0f5548d4010f0cac1ea83ba6e.pdf" at bounding box center [1142, 333] width 259 height 14
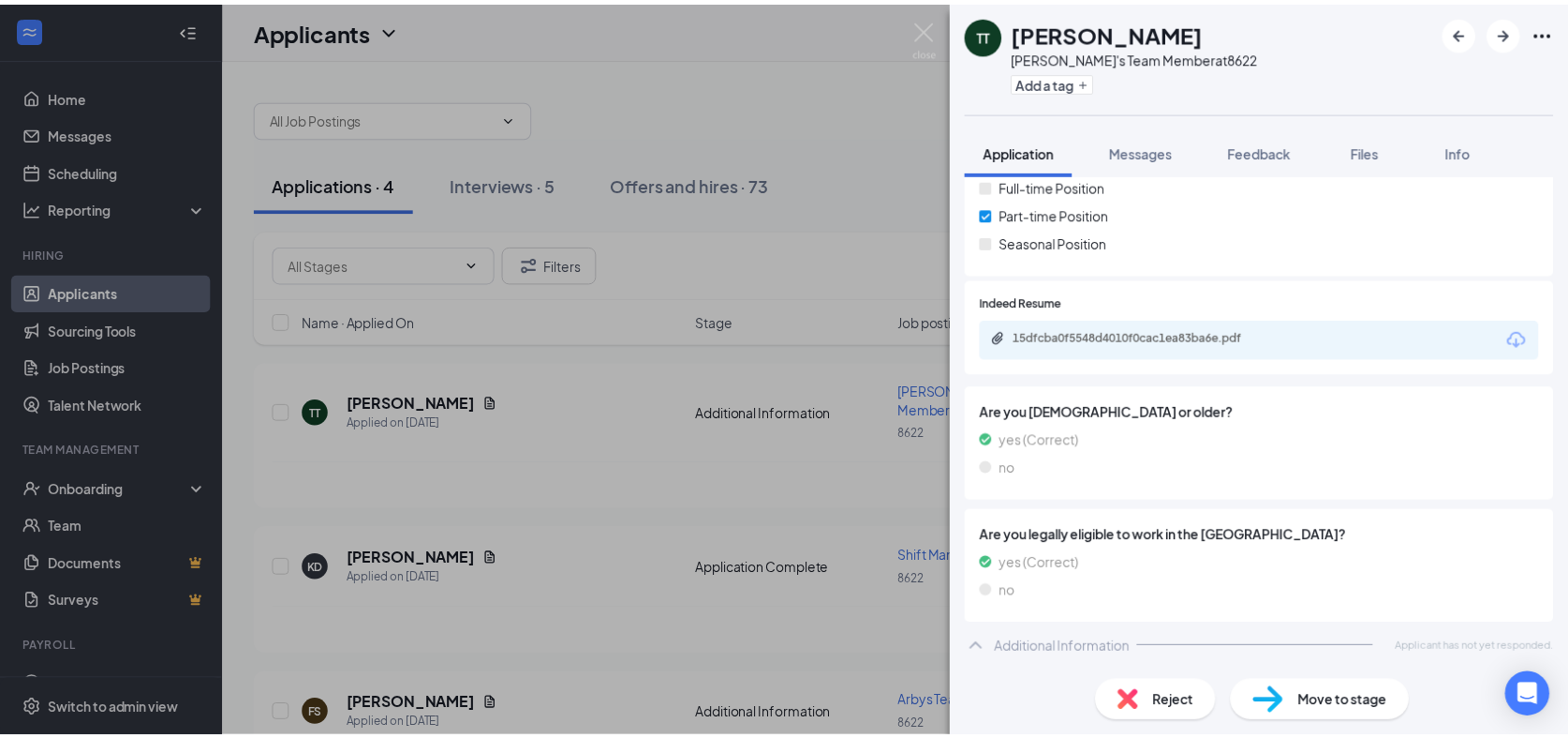
scroll to position [381, 0]
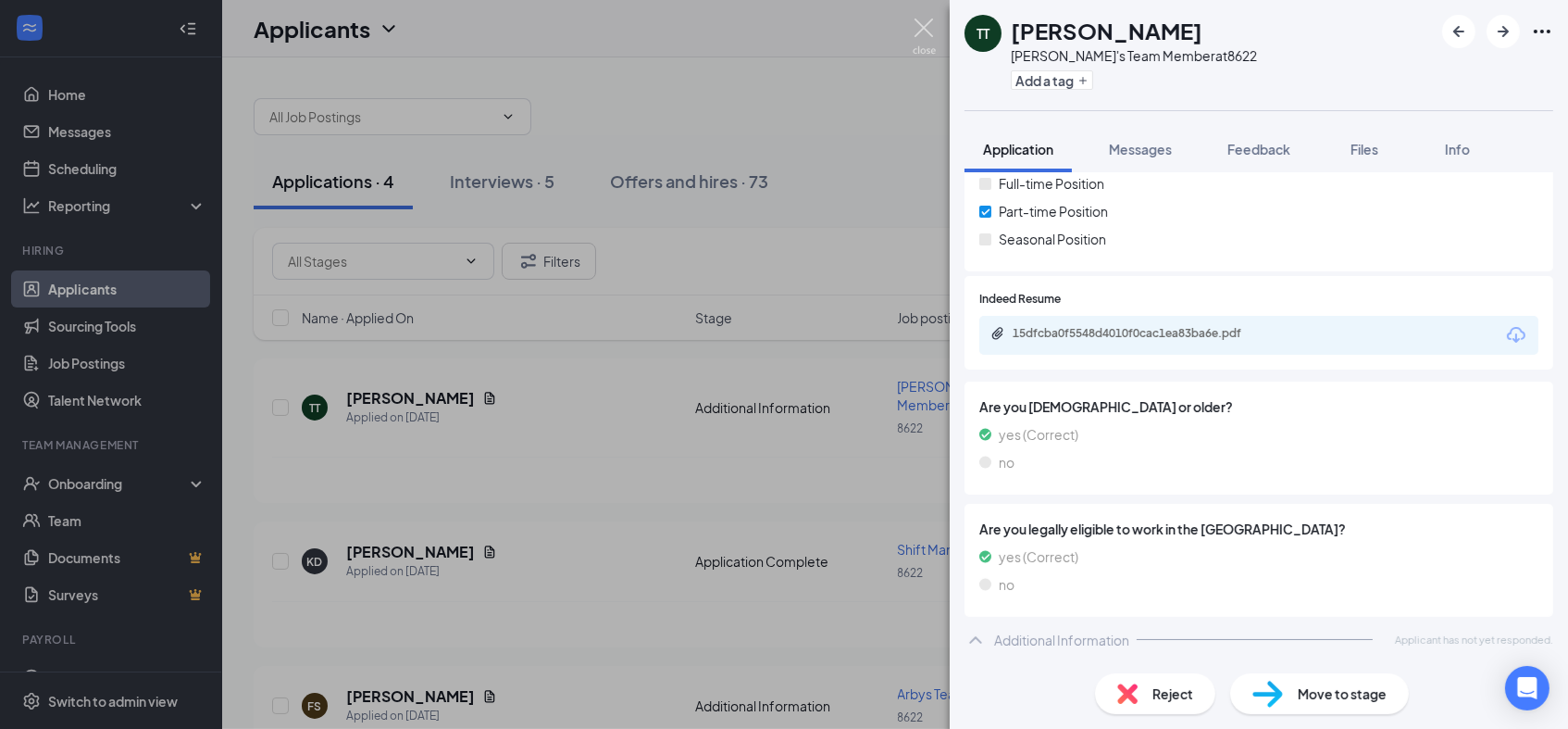
click at [926, 25] on img at bounding box center [924, 36] width 23 height 36
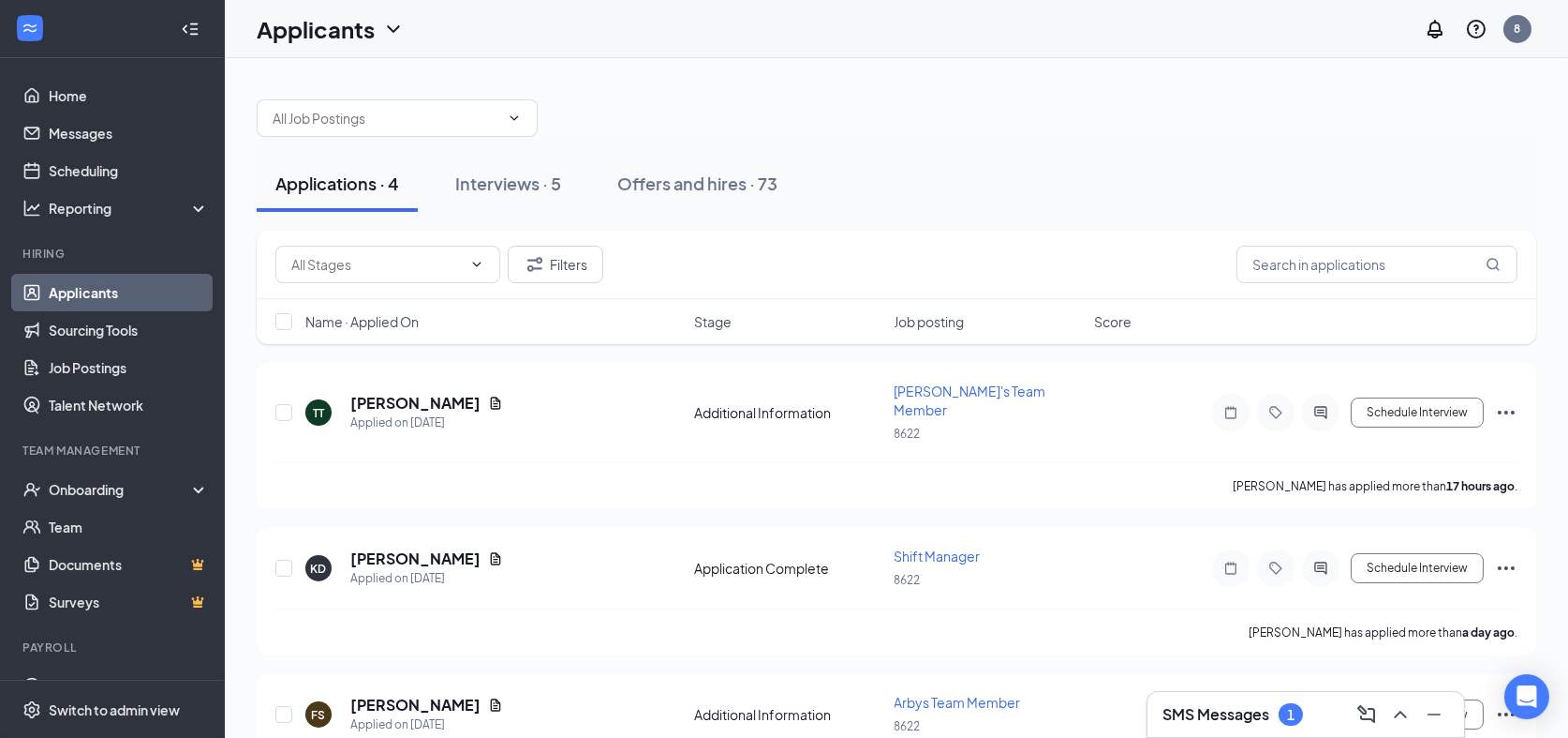
click at [1229, 716] on h3 "SMS Messages" at bounding box center [1216, 714] width 106 height 20
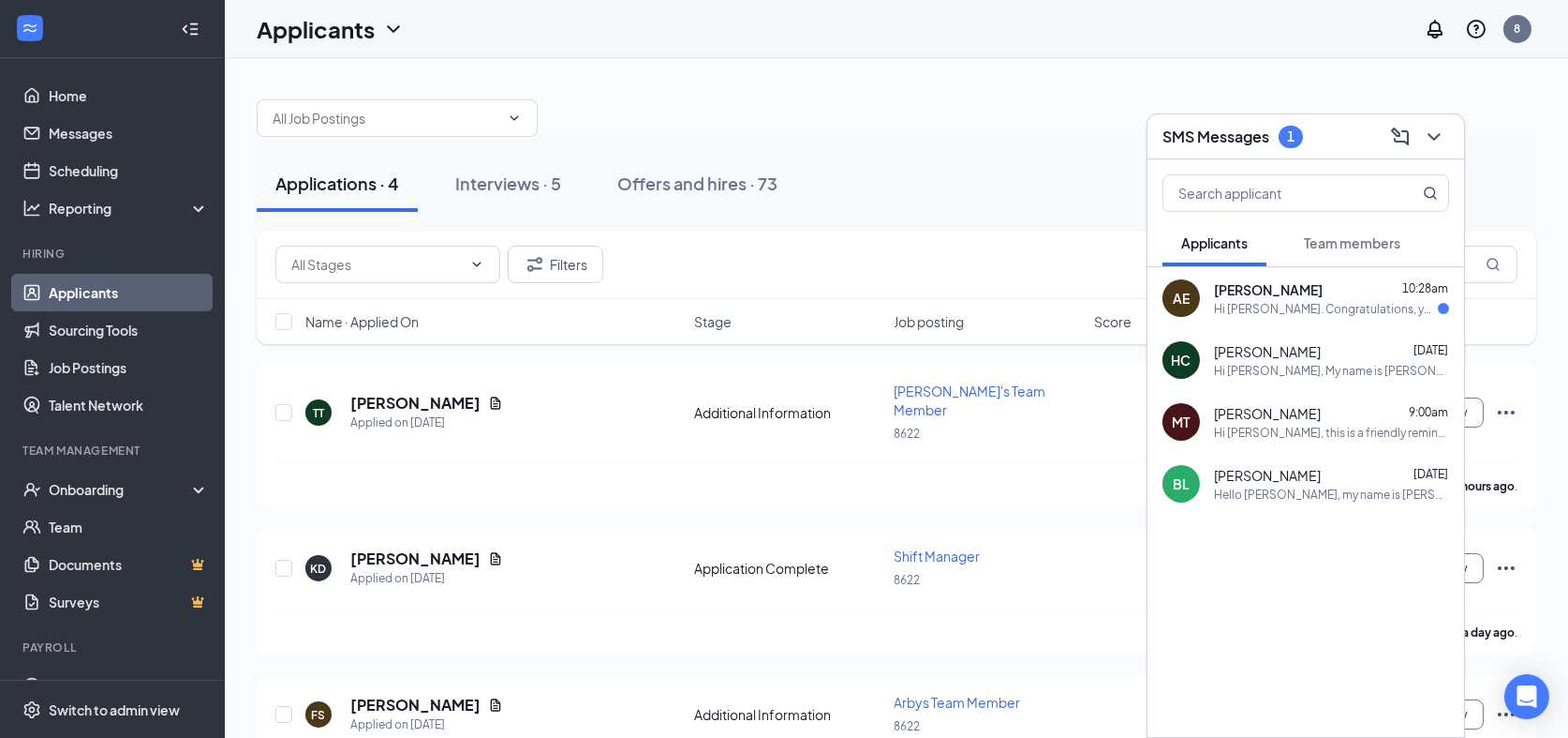
click at [1380, 307] on div "Hi Alexus. Congratulations, your meeting with Arby's for Shift Manager at 8622 …" at bounding box center [1325, 309] width 224 height 15
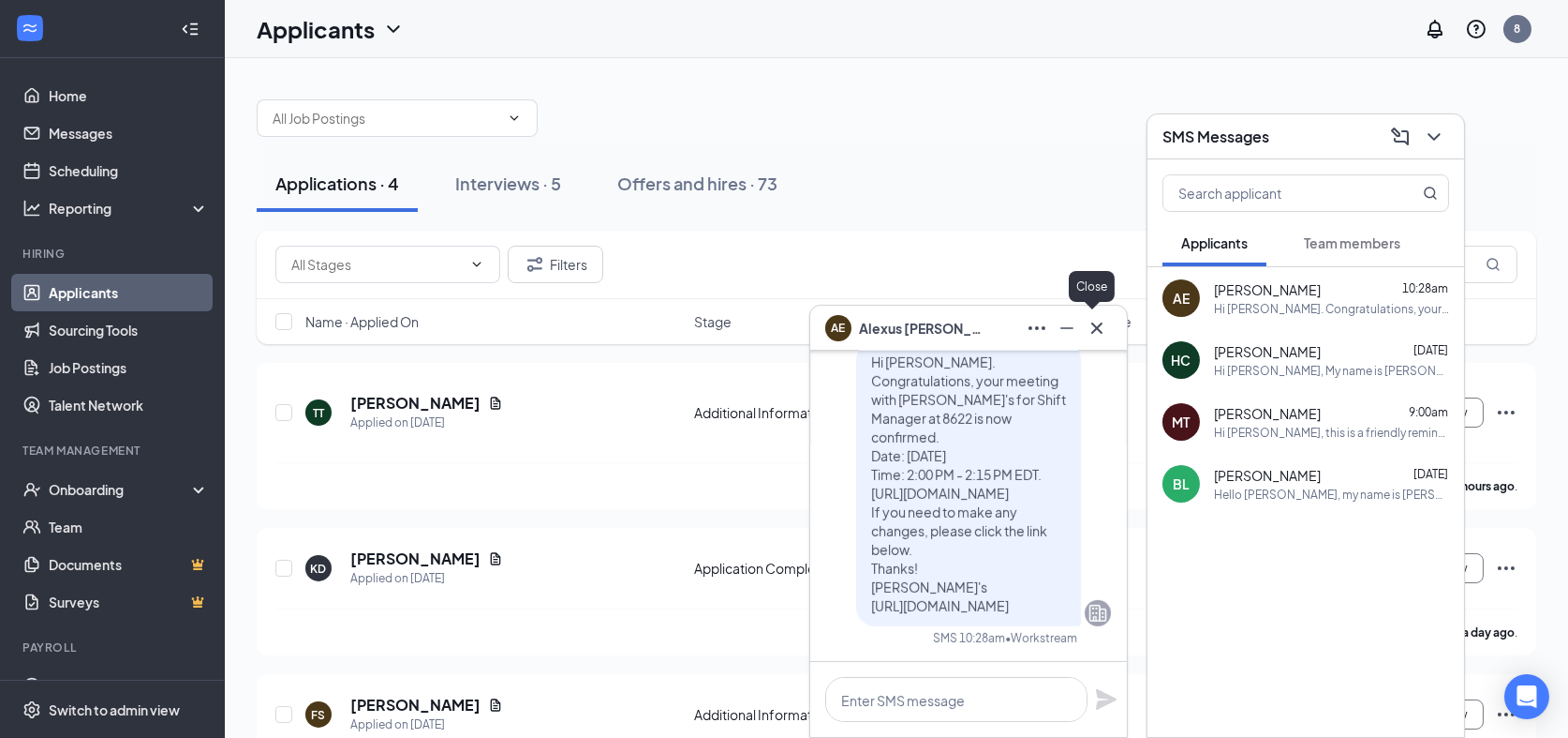
click at [1088, 331] on icon "Cross" at bounding box center [1097, 327] width 22 height 22
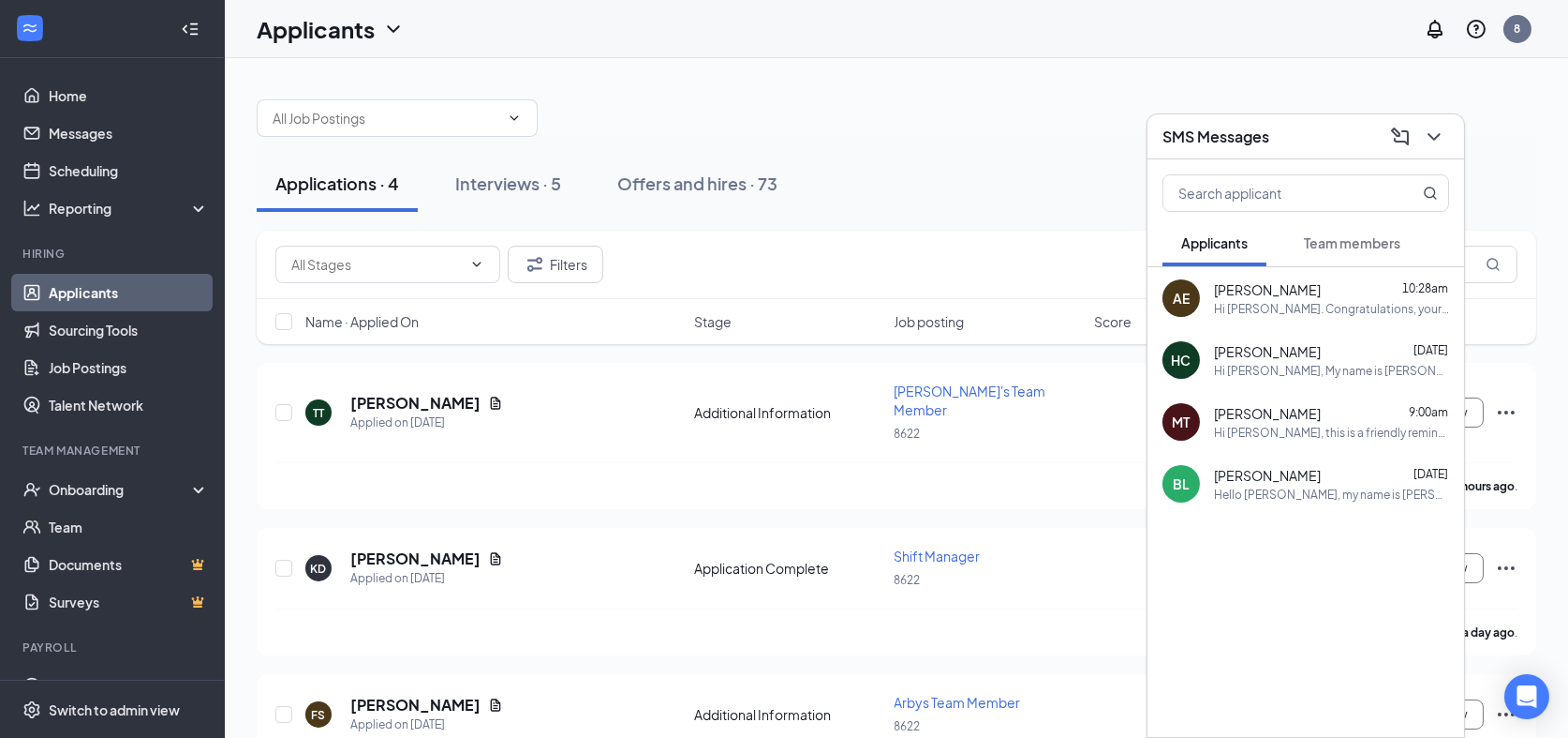
click at [1296, 137] on div "SMS Messages" at bounding box center [1306, 137] width 286 height 29
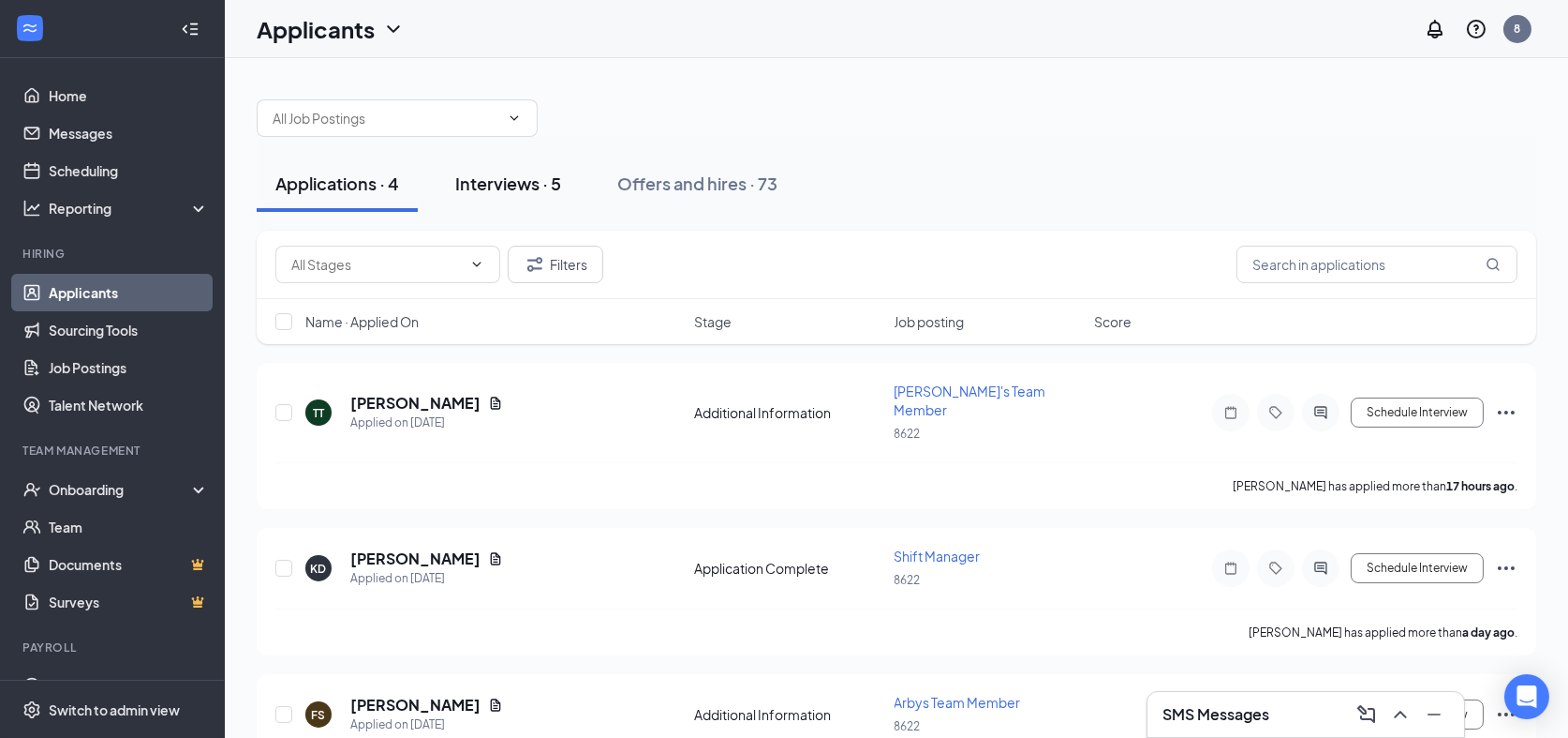
click at [529, 196] on button "Interviews · 5" at bounding box center [508, 184] width 143 height 56
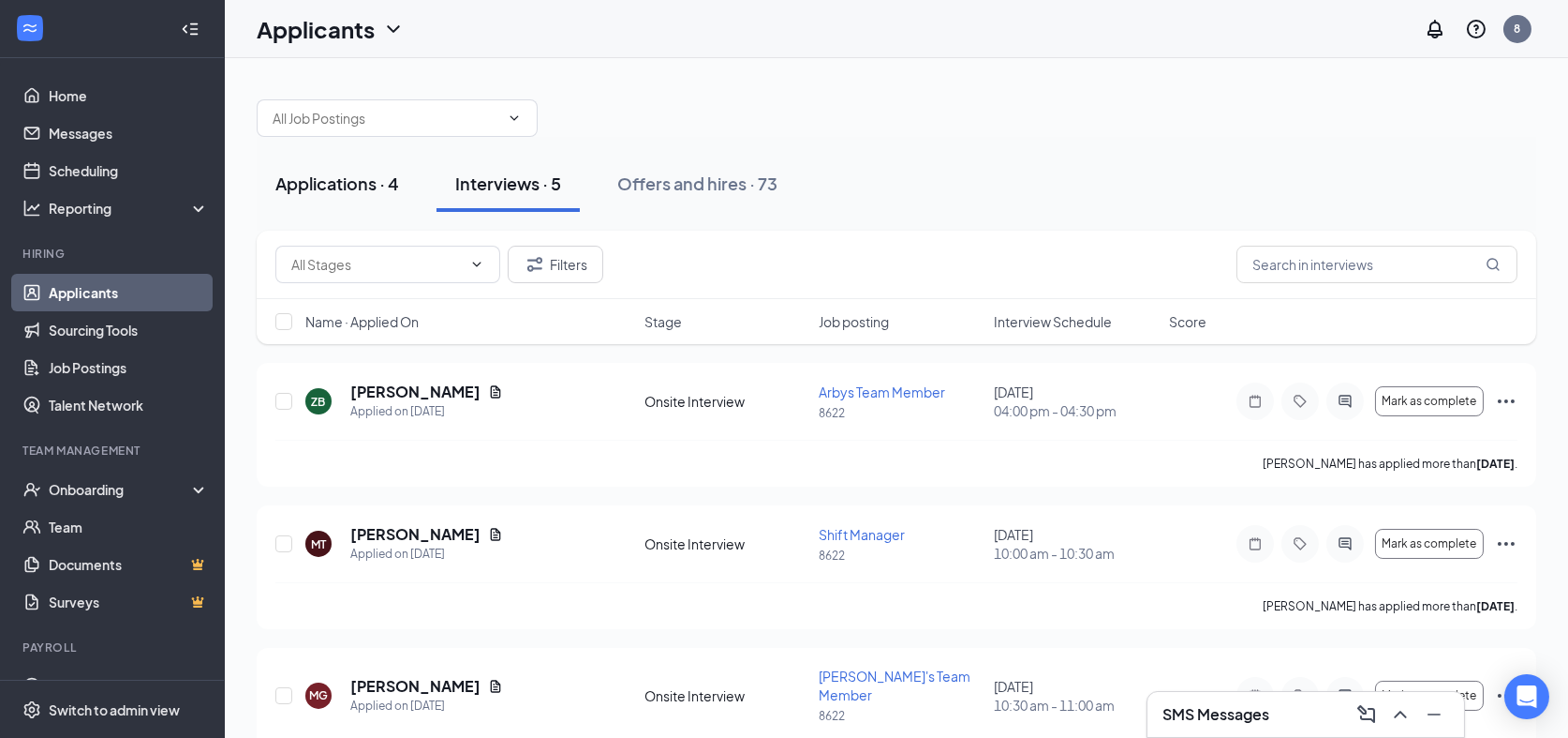
click at [344, 169] on button "Applications · 4" at bounding box center [337, 184] width 161 height 56
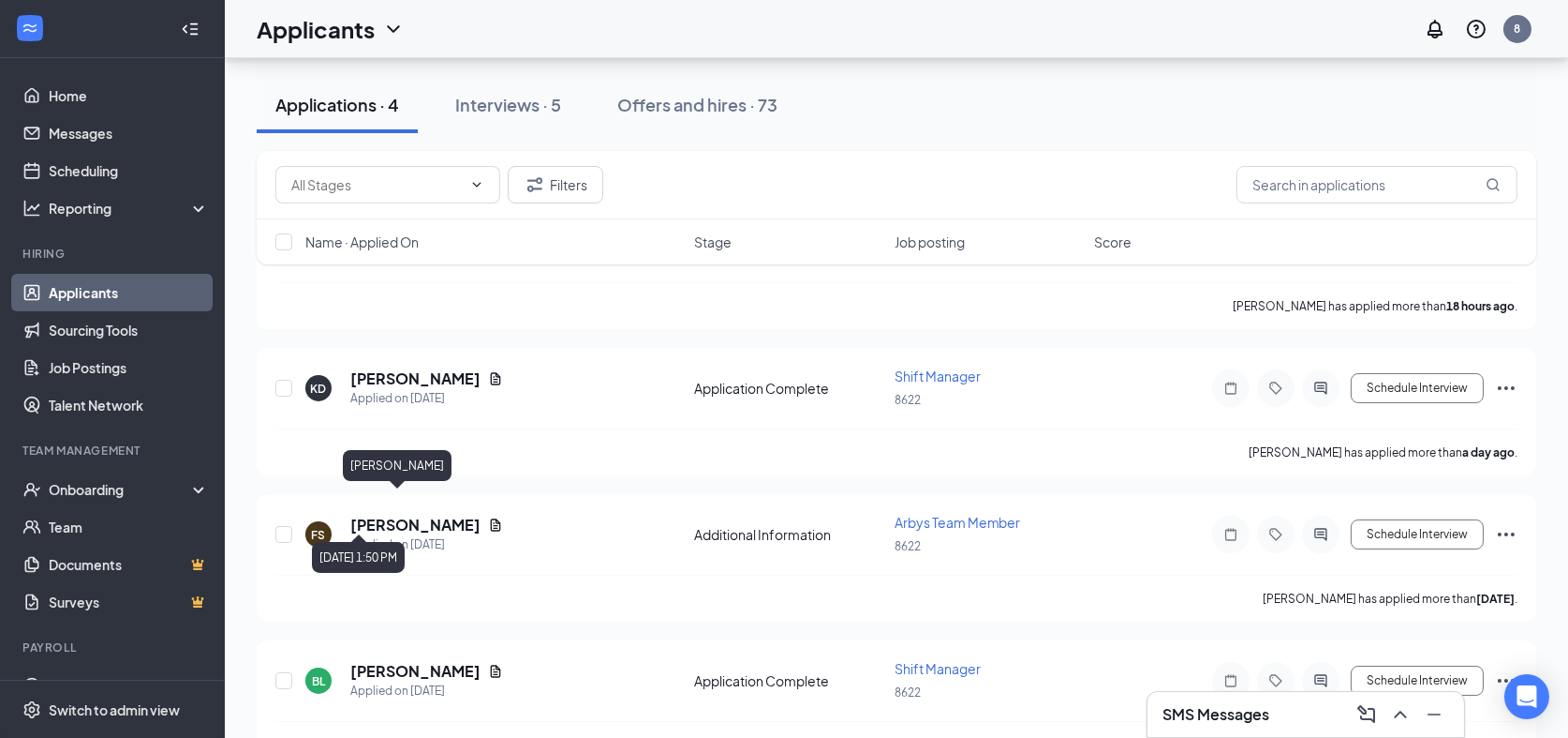
scroll to position [205, 0]
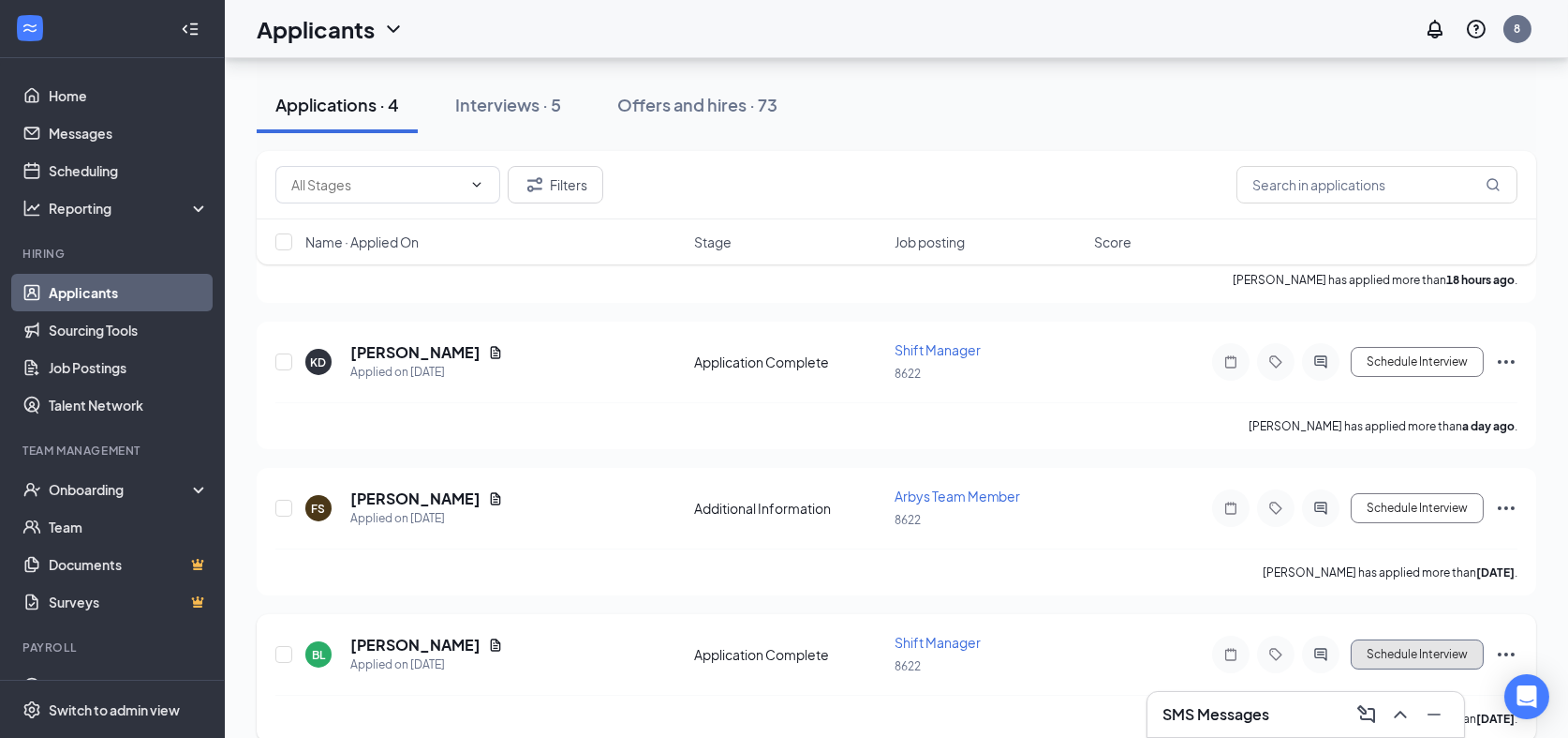
click at [1434, 639] on button "Schedule Interview" at bounding box center [1417, 654] width 133 height 30
type input "Onsite Interview (next stage)"
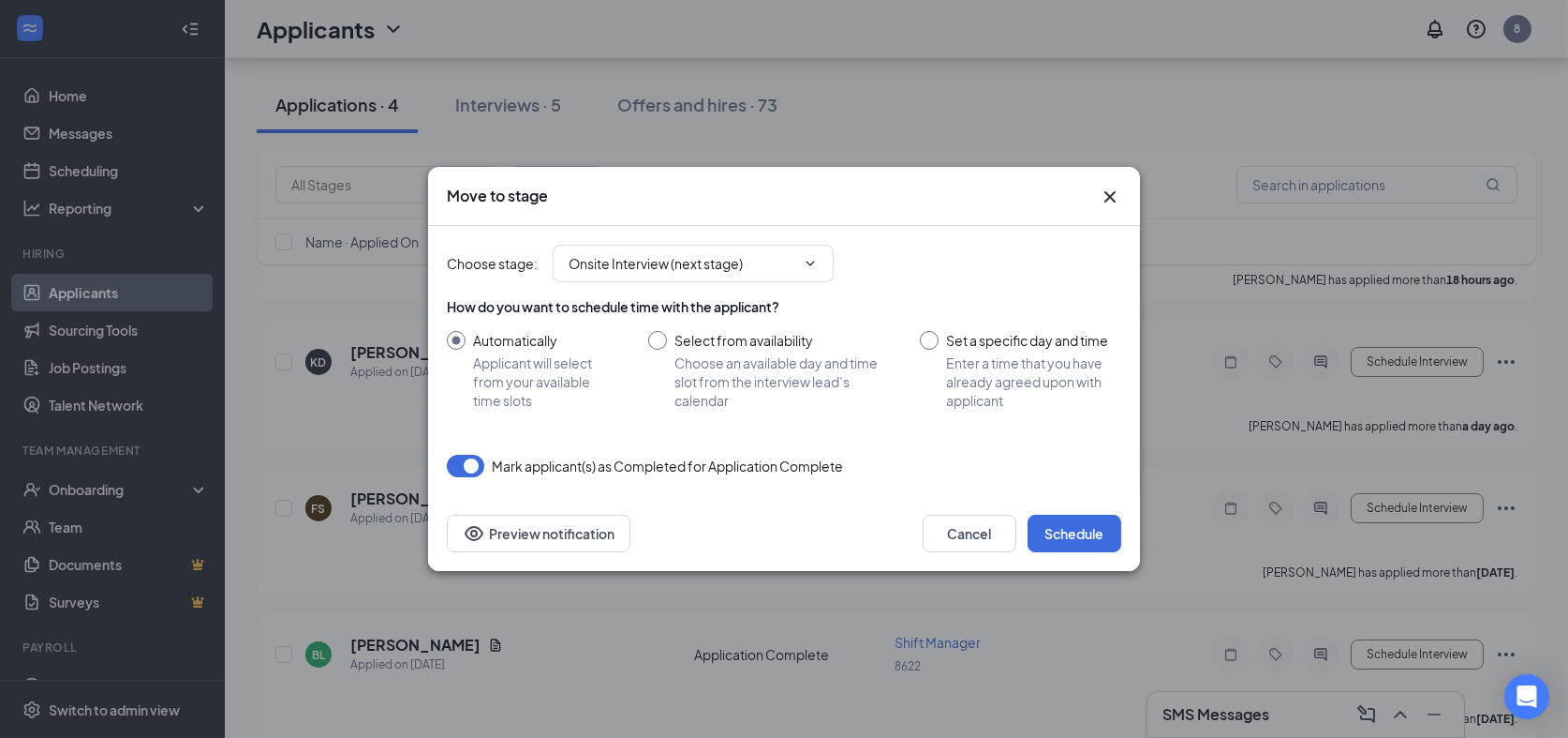
click at [920, 333] on input "Set a specific day and time Enter a time that you have already agreed upon with…" at bounding box center [1021, 370] width 201 height 78
radio input "true"
radio input "false"
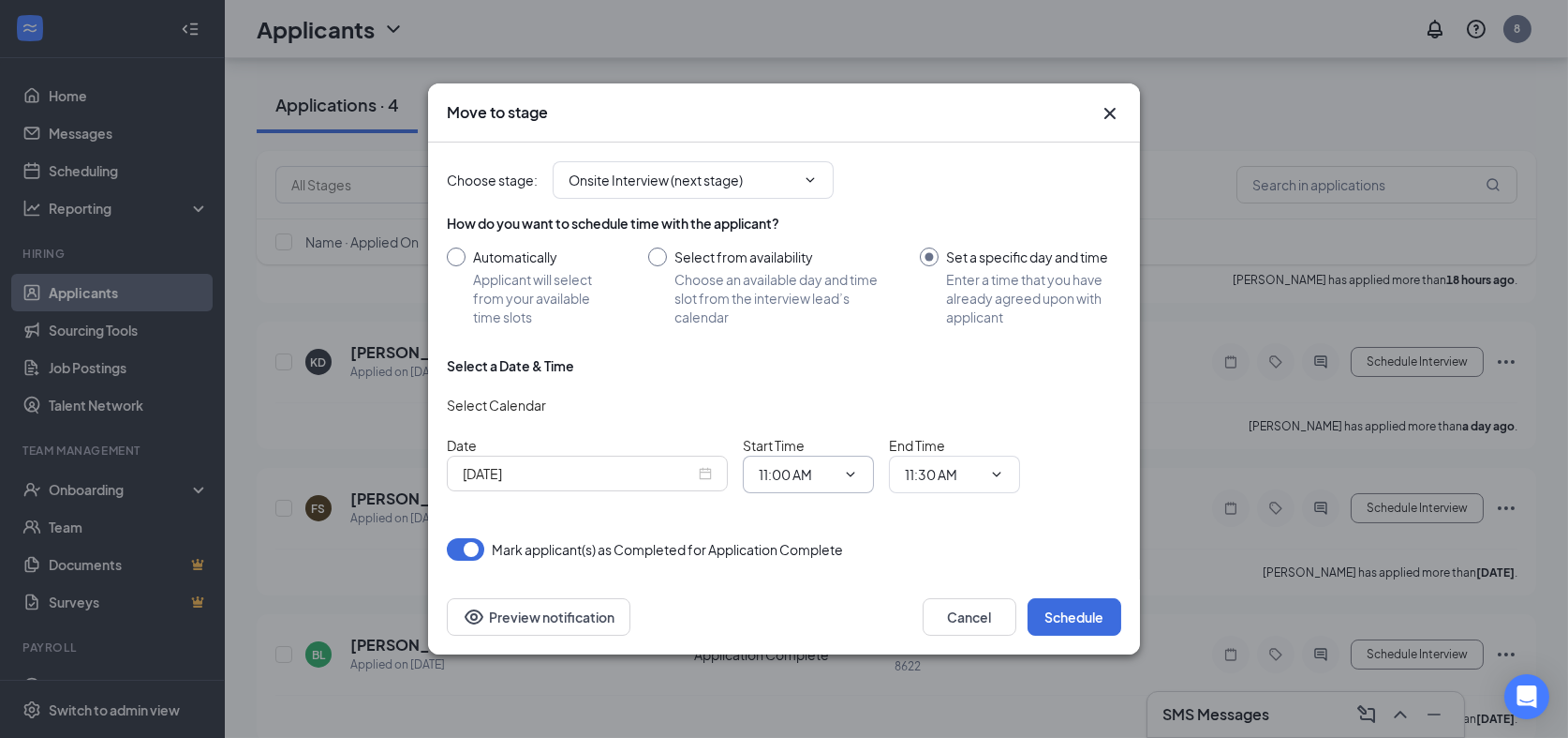
click at [843, 482] on icon "ChevronDown" at bounding box center [850, 474] width 15 height 15
click at [850, 482] on icon "ChevronDown" at bounding box center [850, 474] width 15 height 15
click at [849, 478] on icon "ChevronDown" at bounding box center [850, 474] width 15 height 15
click at [849, 482] on icon "ChevronDown" at bounding box center [850, 474] width 15 height 15
click at [952, 629] on button "Cancel" at bounding box center [969, 617] width 94 height 38
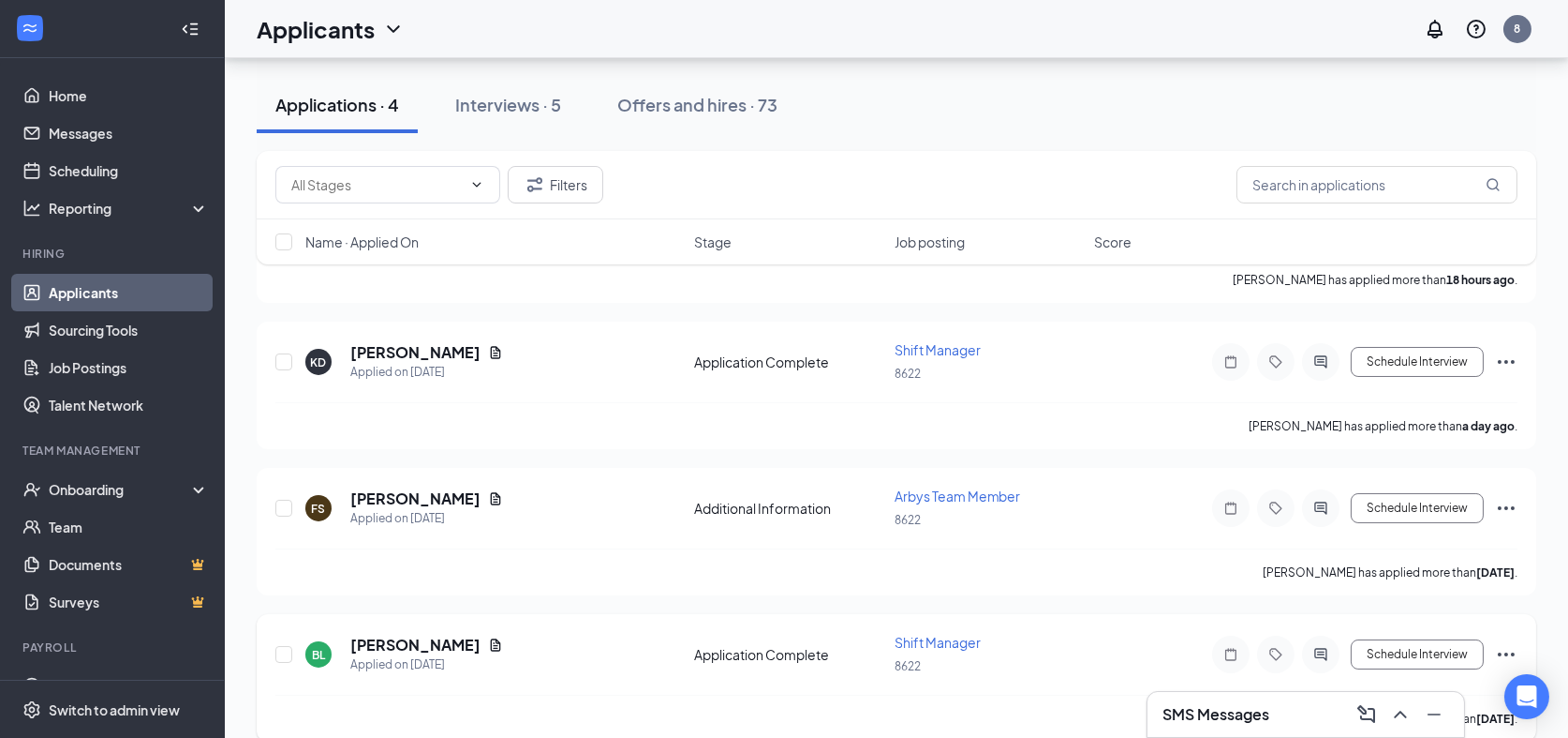
click at [1400, 645] on div "Schedule Interview" at bounding box center [1349, 654] width 337 height 38
click at [1399, 639] on button "Schedule Interview" at bounding box center [1417, 654] width 133 height 30
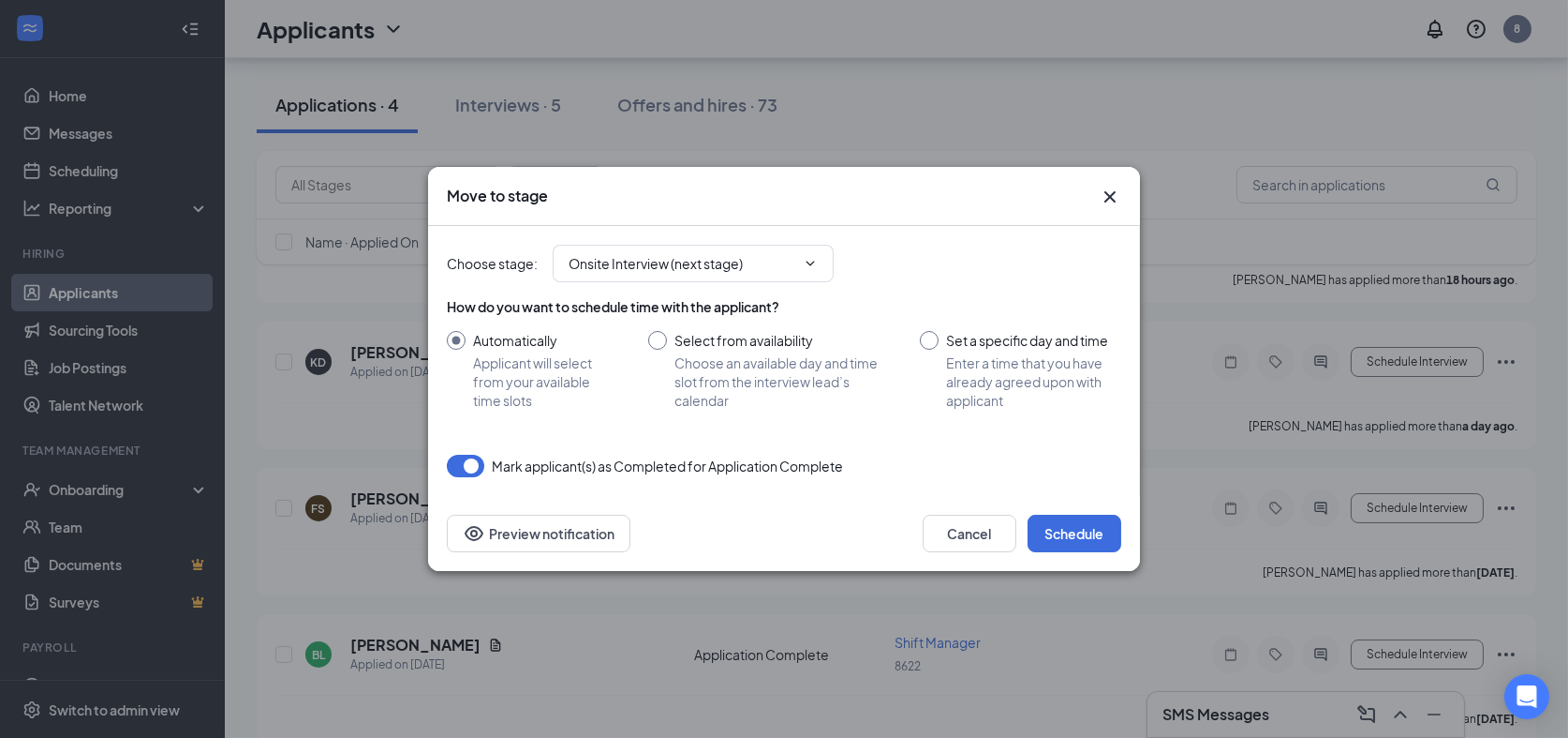
click at [934, 331] on input "Set a specific day and time Enter a time that you have already agreed upon with…" at bounding box center [1021, 370] width 201 height 78
radio input "true"
radio input "false"
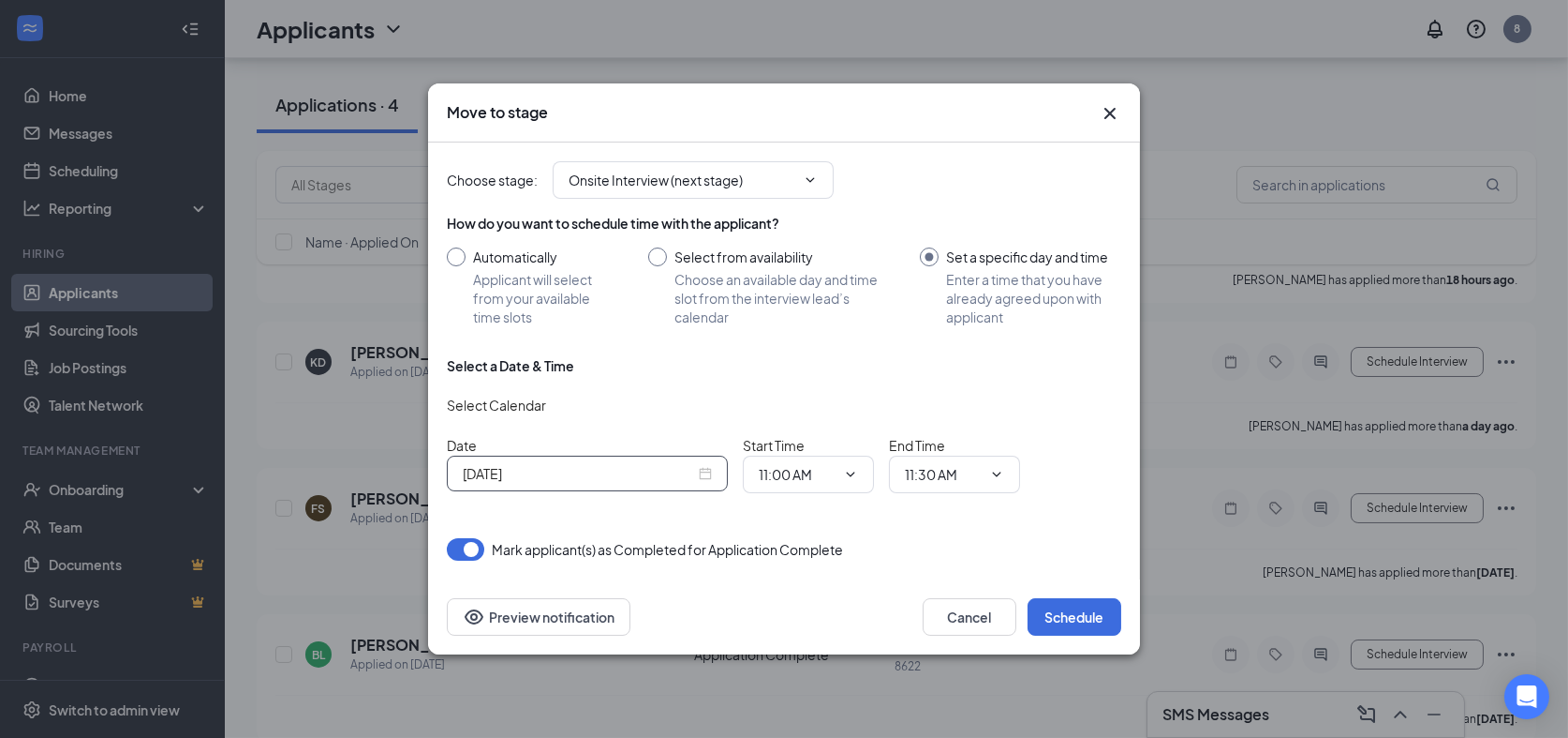
click at [727, 488] on div "Sep 16, 2025" at bounding box center [588, 473] width 281 height 36
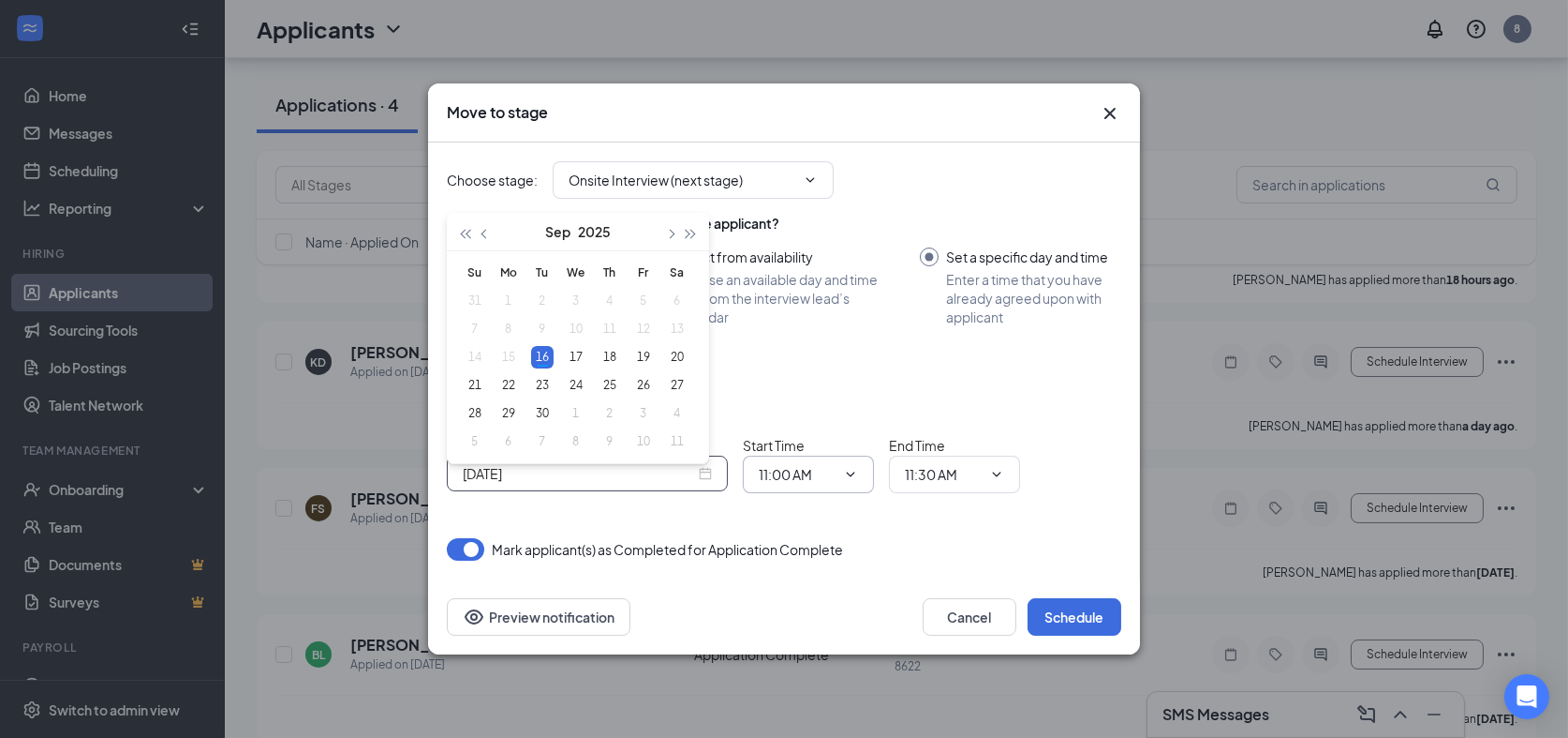
click at [847, 477] on icon "ChevronDown" at bounding box center [850, 474] width 15 height 15
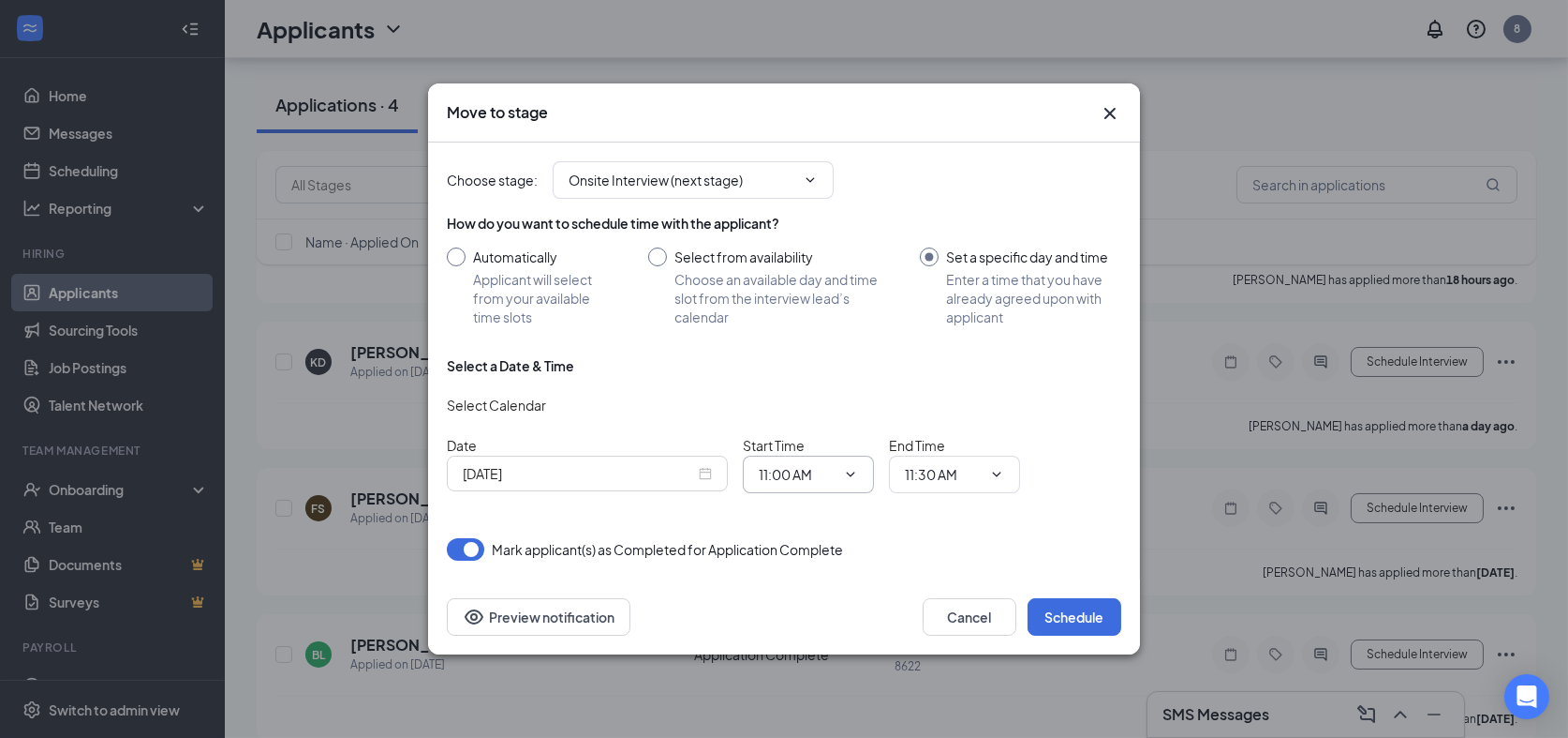
click at [858, 482] on icon "ChevronDown" at bounding box center [850, 474] width 15 height 15
click at [1001, 482] on icon "ChevronDown" at bounding box center [996, 474] width 15 height 15
click at [1000, 482] on icon "ChevronDown" at bounding box center [996, 474] width 15 height 15
click at [1000, 477] on icon "ChevronDown" at bounding box center [997, 474] width 9 height 5
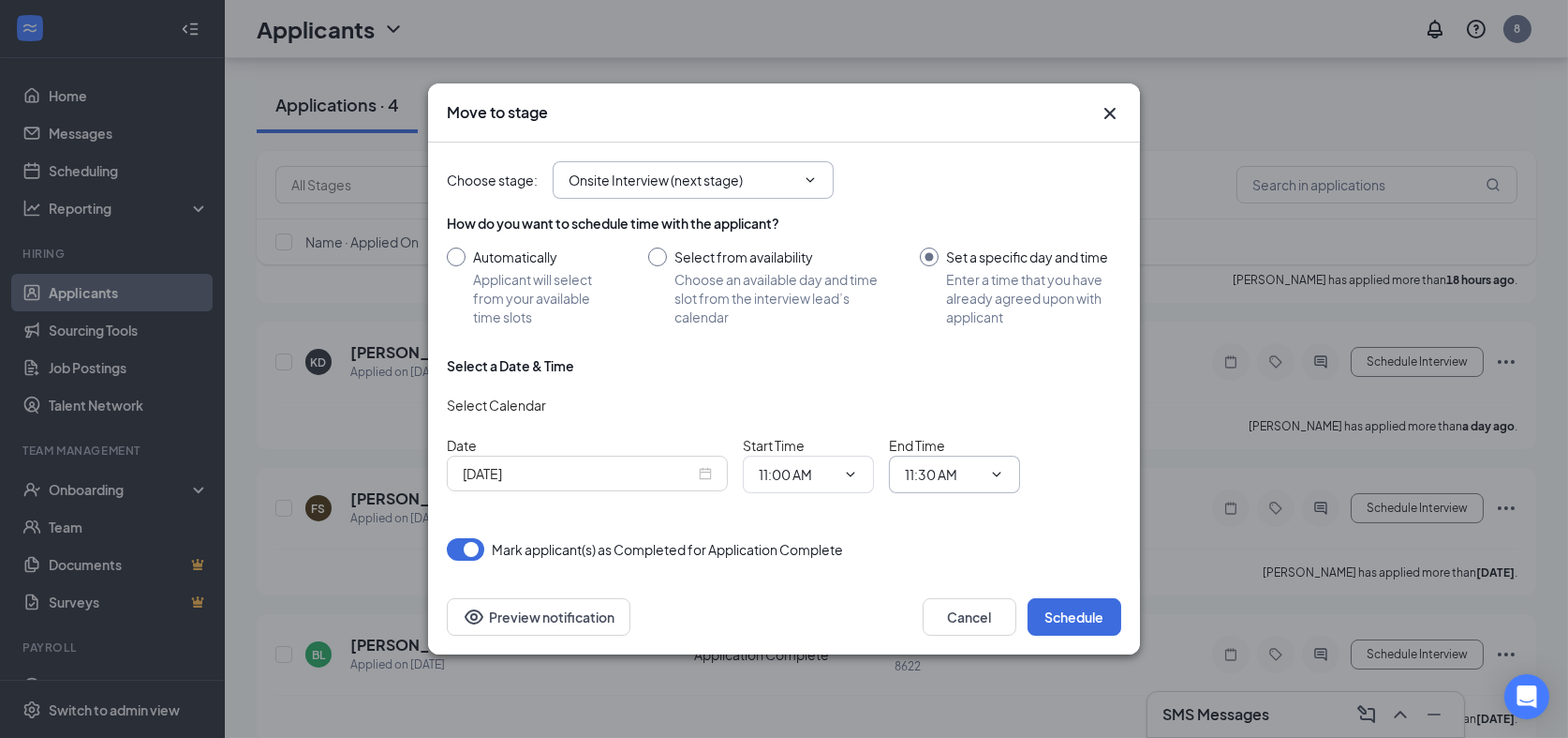
click at [832, 167] on span "Onsite Interview (next stage)" at bounding box center [693, 179] width 281 height 38
click at [818, 172] on icon "ChevronDown" at bounding box center [810, 179] width 15 height 15
click at [818, 175] on icon "ChevronDown" at bounding box center [810, 179] width 15 height 15
click at [818, 173] on icon "ChevronDown" at bounding box center [810, 179] width 15 height 15
click at [1104, 103] on icon "Cross" at bounding box center [1109, 113] width 22 height 22
